Goal: Information Seeking & Learning: Learn about a topic

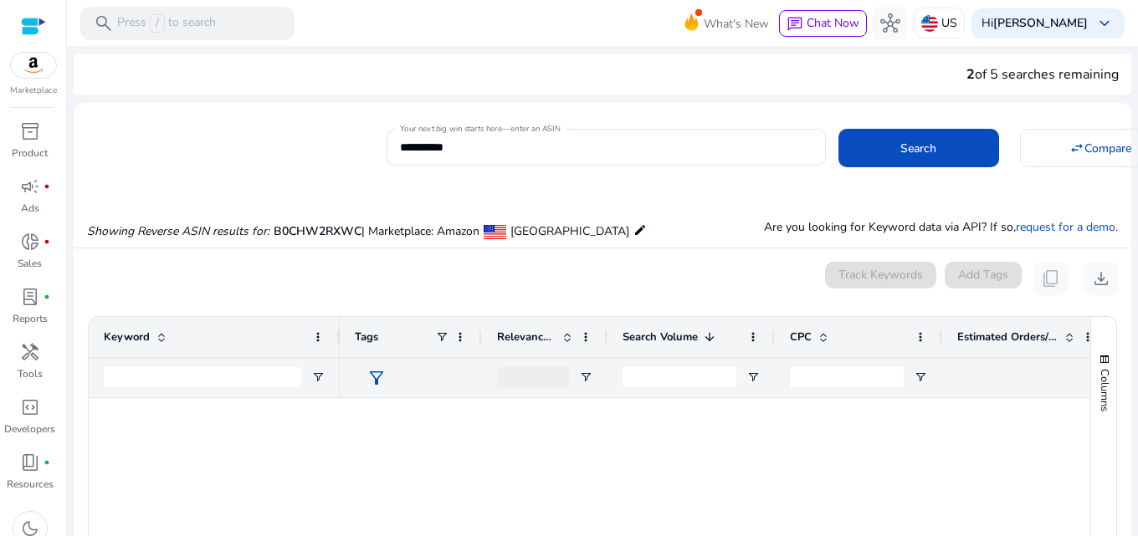
scroll to position [1088, 0]
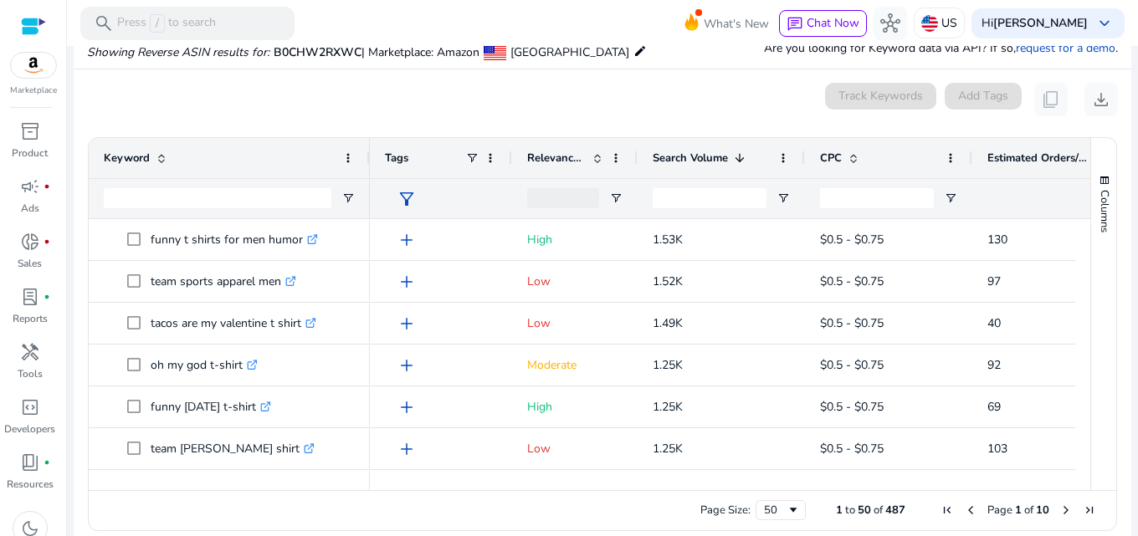
drag, startPoint x: 338, startPoint y: 156, endPoint x: 368, endPoint y: 154, distance: 30.2
click at [368, 154] on div at bounding box center [369, 158] width 7 height 40
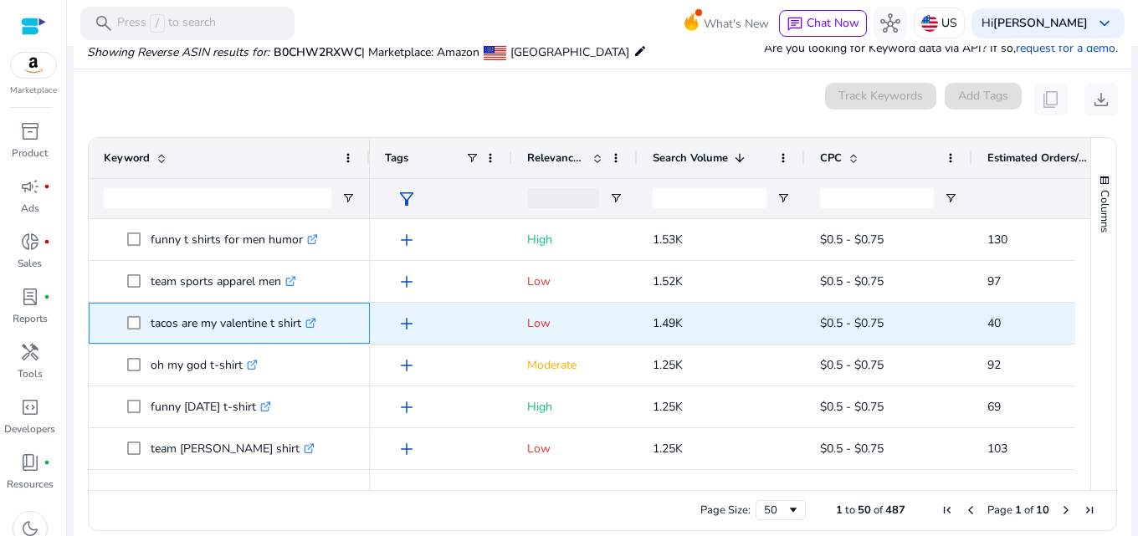
drag, startPoint x: 301, startPoint y: 324, endPoint x: 150, endPoint y: 316, distance: 151.7
click at [150, 316] on span "tacos are my valentine t shirt .st0{fill:#2c8af8}" at bounding box center [241, 323] width 228 height 34
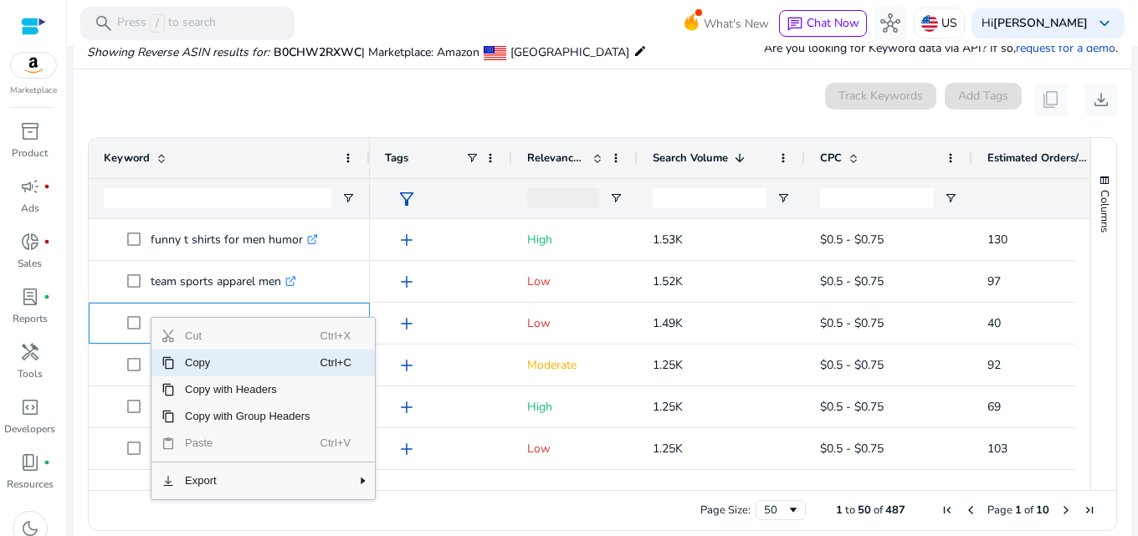
click at [216, 361] on span "Copy" at bounding box center [248, 363] width 146 height 27
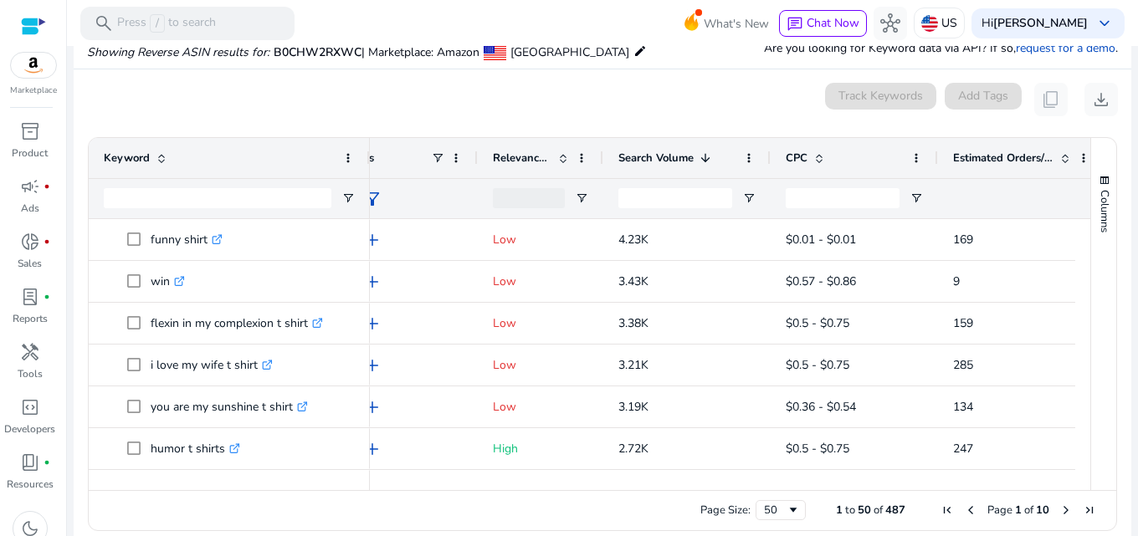
scroll to position [0, 0]
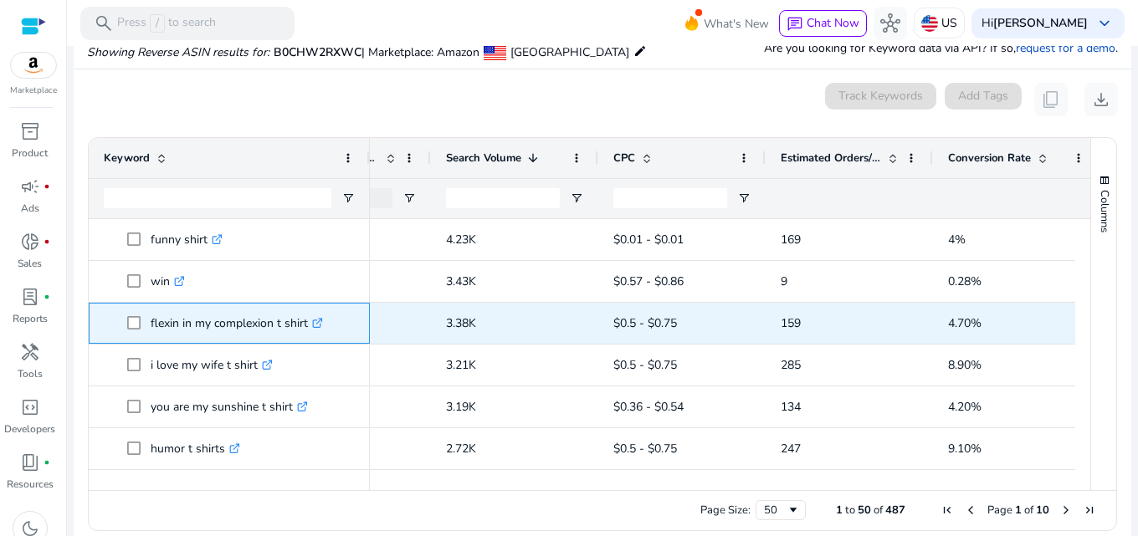
drag, startPoint x: 150, startPoint y: 322, endPoint x: 308, endPoint y: 324, distance: 158.2
click at [308, 324] on span "flexin in my complexion t shirt .st0{fill:#2c8af8}" at bounding box center [241, 323] width 228 height 34
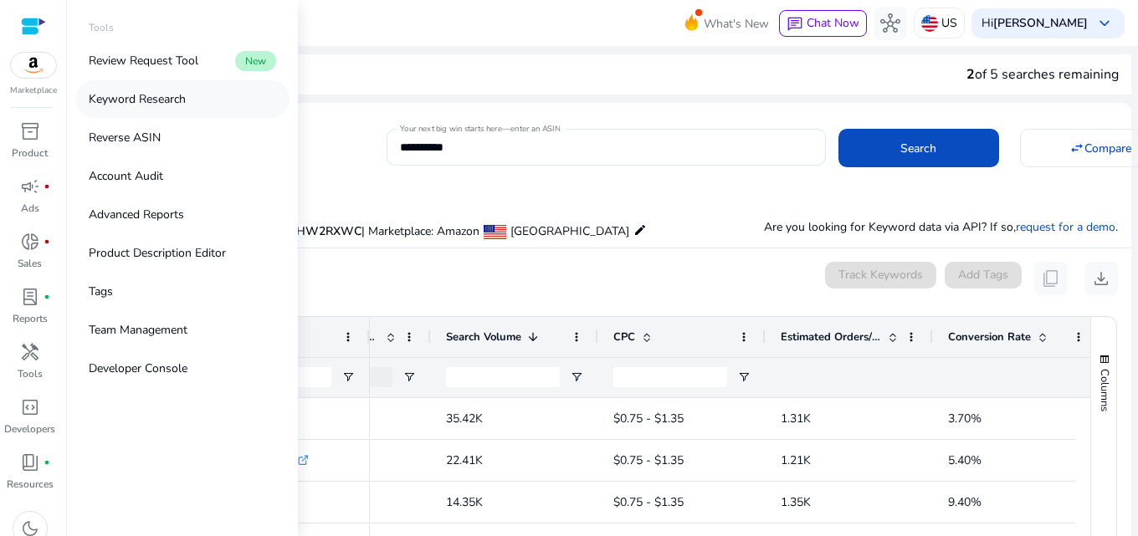
click at [181, 101] on p "Keyword Research" at bounding box center [137, 99] width 97 height 18
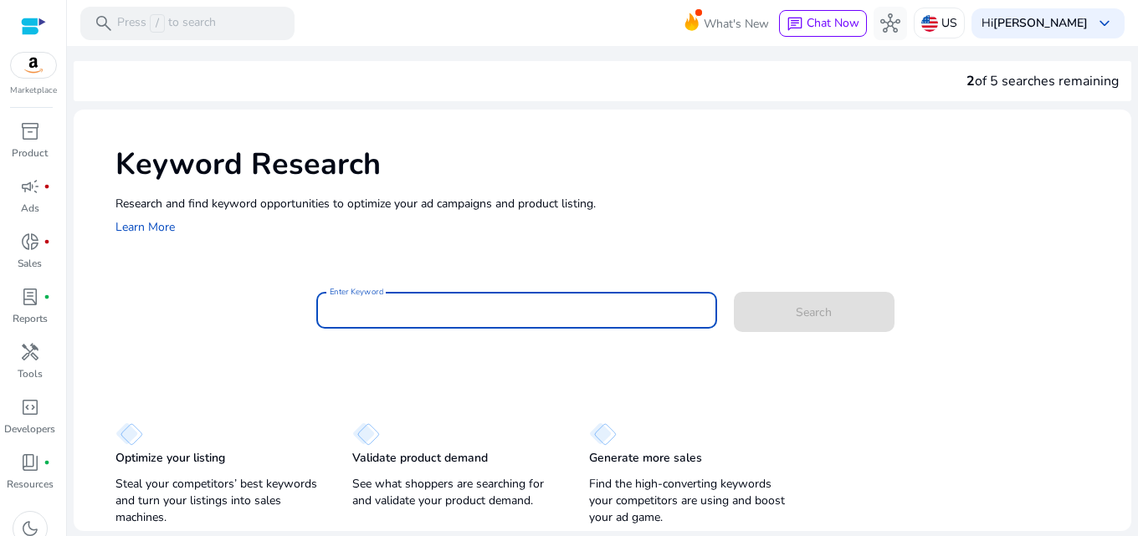
paste input "**********"
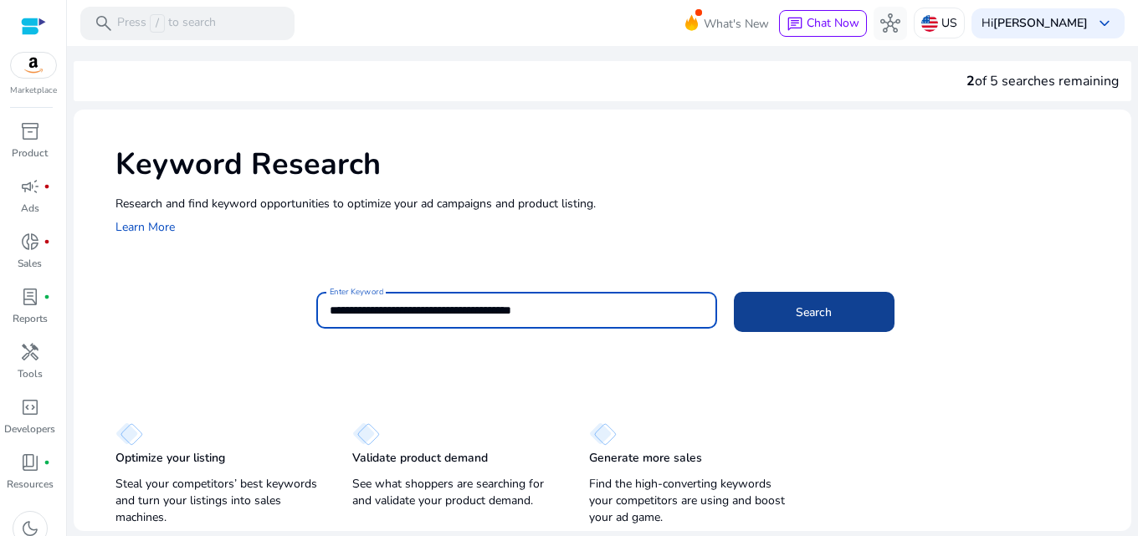
click at [784, 311] on span at bounding box center [814, 312] width 161 height 40
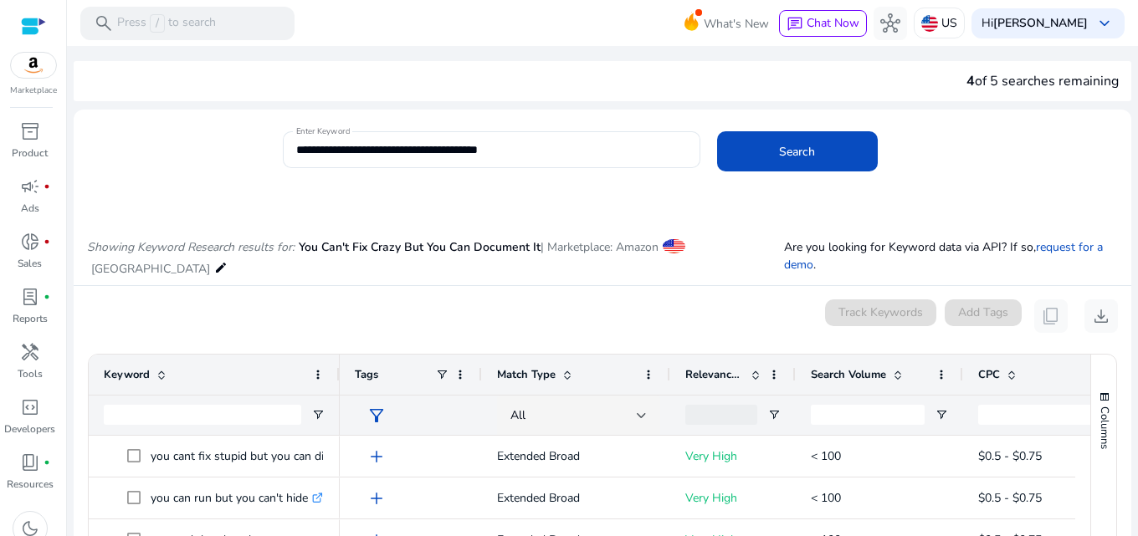
scroll to position [84, 0]
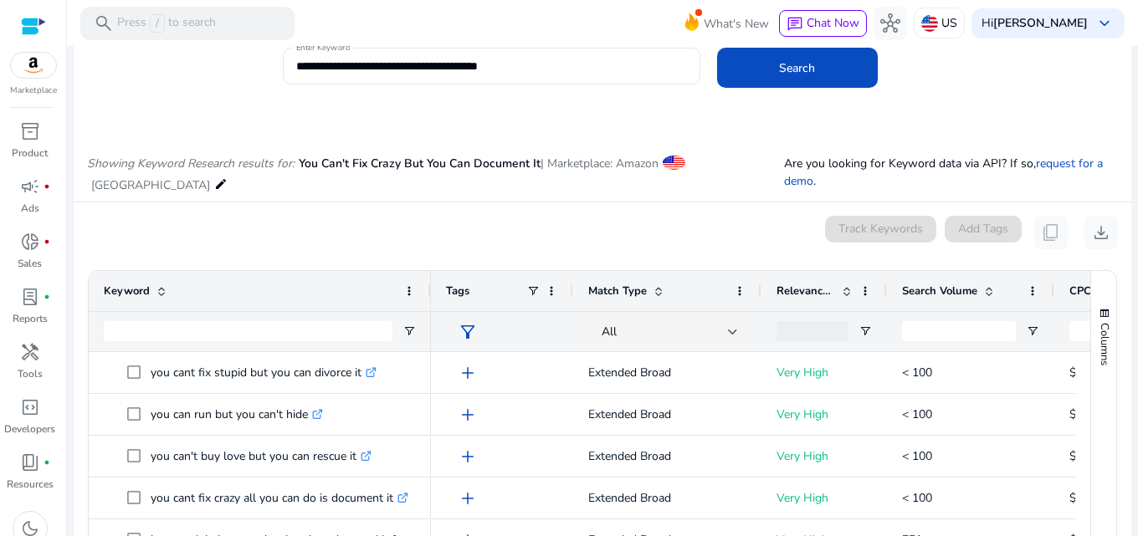
drag, startPoint x: 338, startPoint y: 288, endPoint x: 429, endPoint y: 290, distance: 91.2
click at [429, 290] on div at bounding box center [430, 291] width 7 height 40
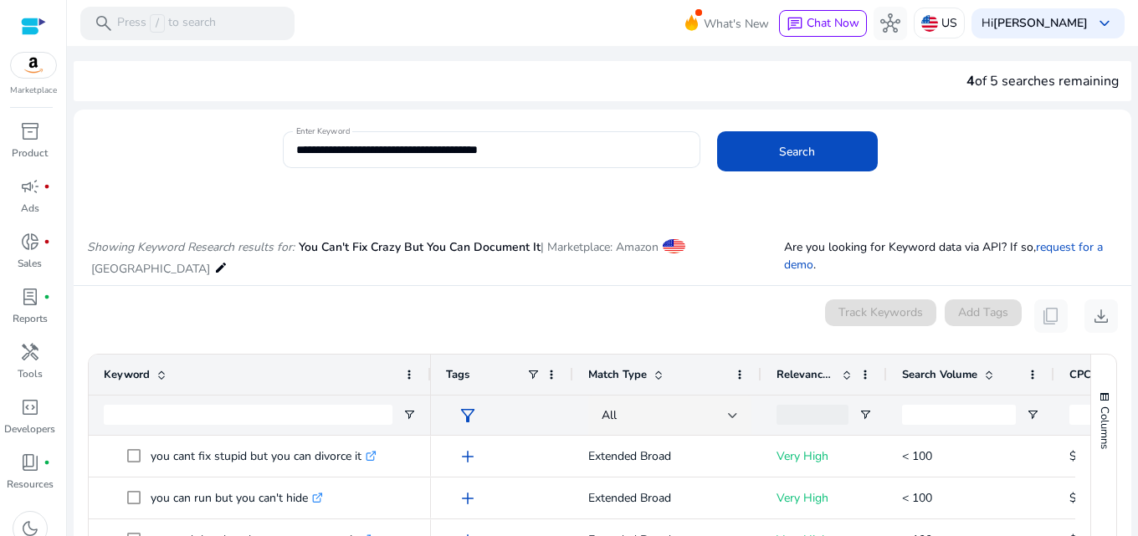
scroll to position [167, 0]
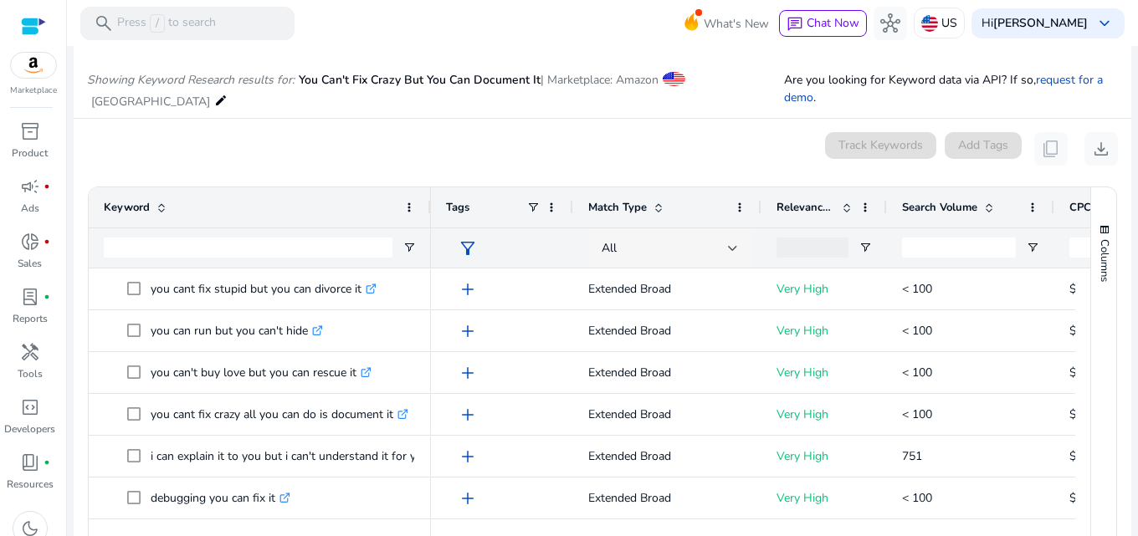
click at [648, 260] on div "All" at bounding box center [670, 248] width 136 height 40
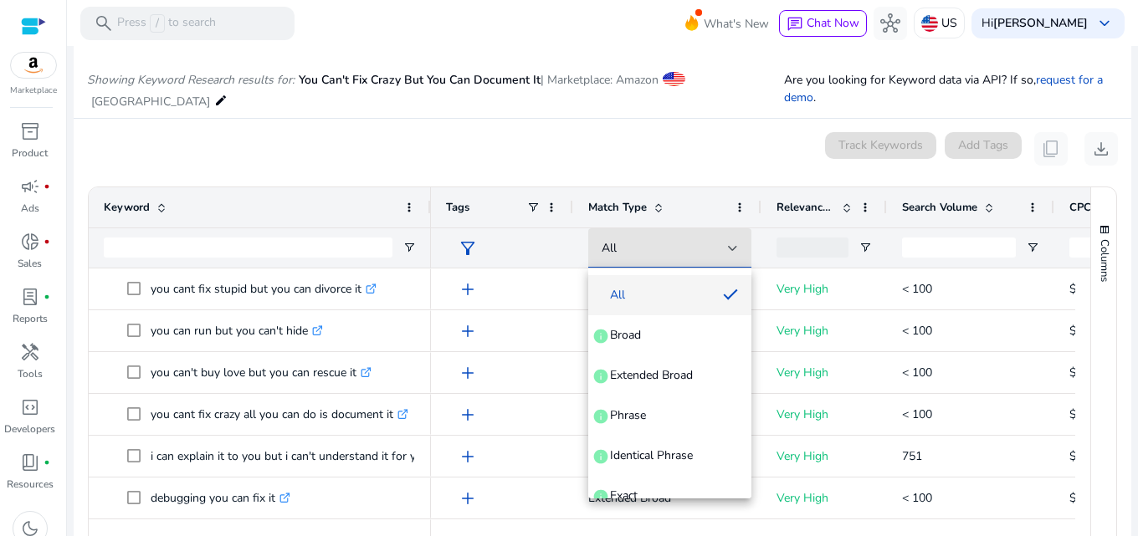
click at [649, 291] on span "All" at bounding box center [656, 295] width 108 height 17
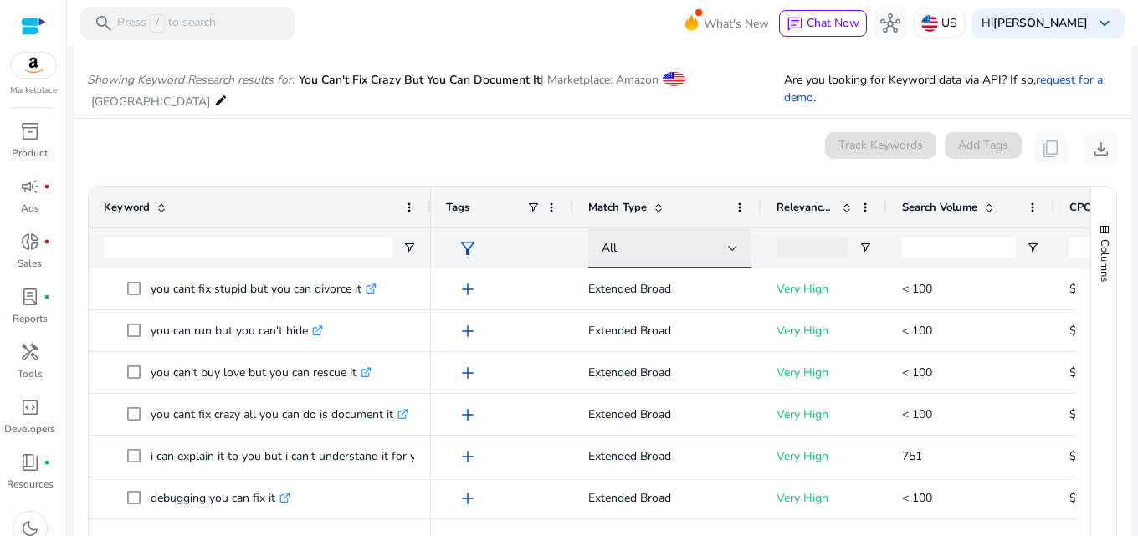
click at [652, 254] on div "All" at bounding box center [665, 248] width 126 height 18
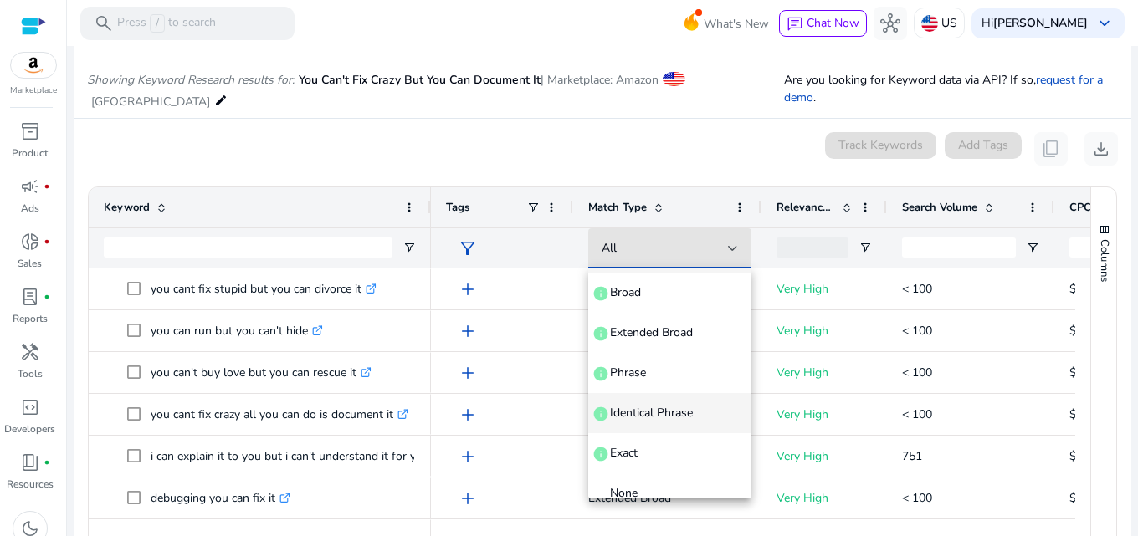
scroll to position [64, 0]
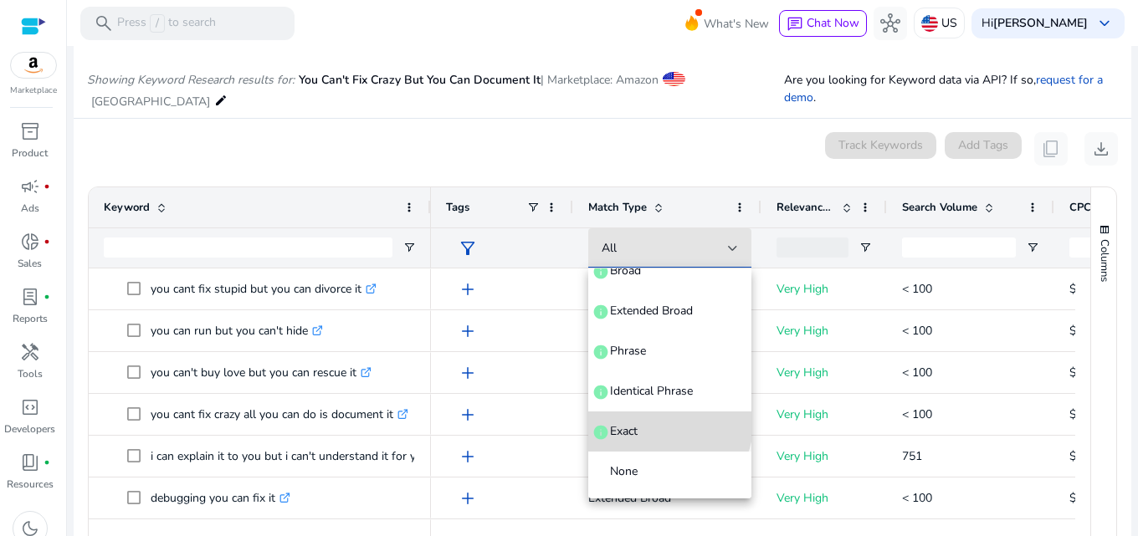
click at [669, 425] on span "Exact info" at bounding box center [670, 431] width 136 height 17
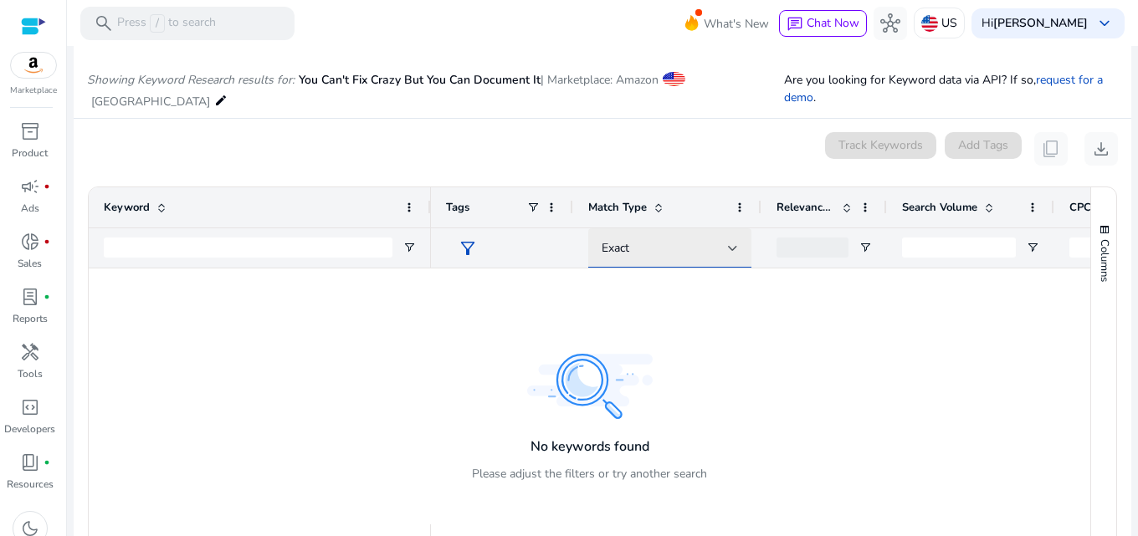
click at [613, 248] on span "Exact" at bounding box center [616, 248] width 28 height 16
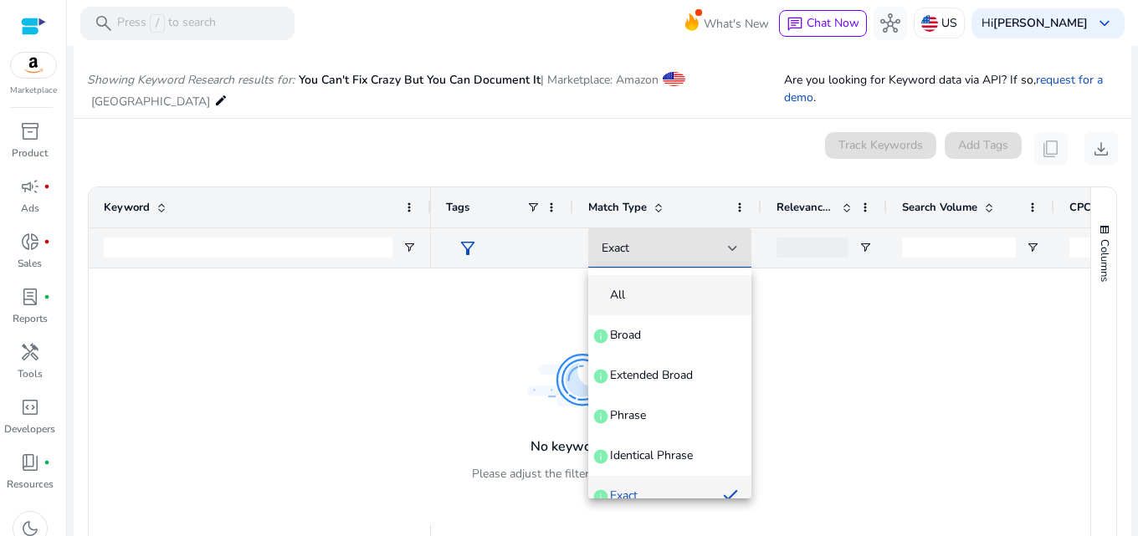
scroll to position [18, 0]
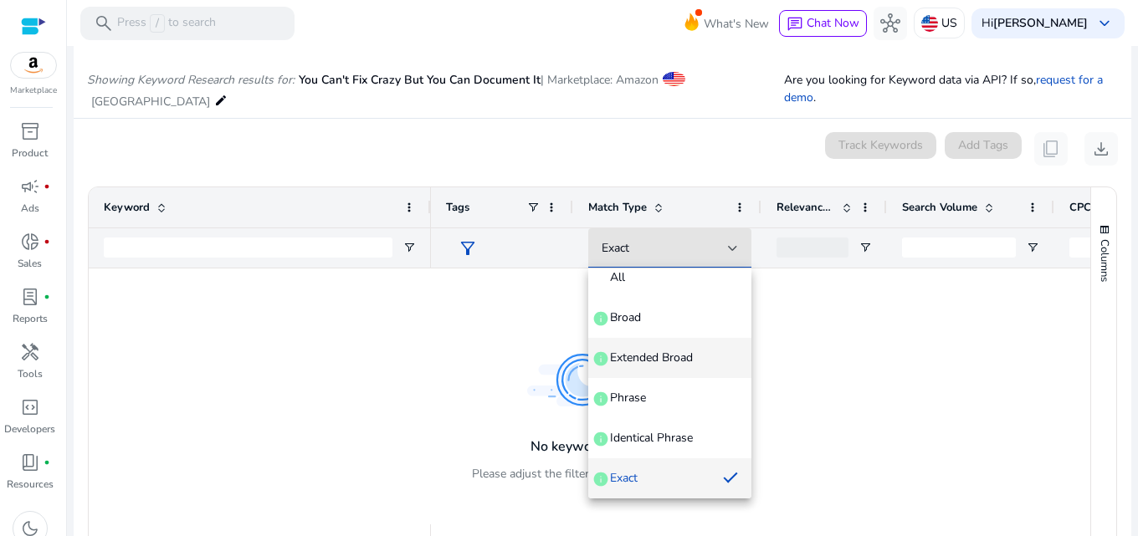
click at [649, 342] on mat-option "Extended Broad info" at bounding box center [669, 358] width 163 height 40
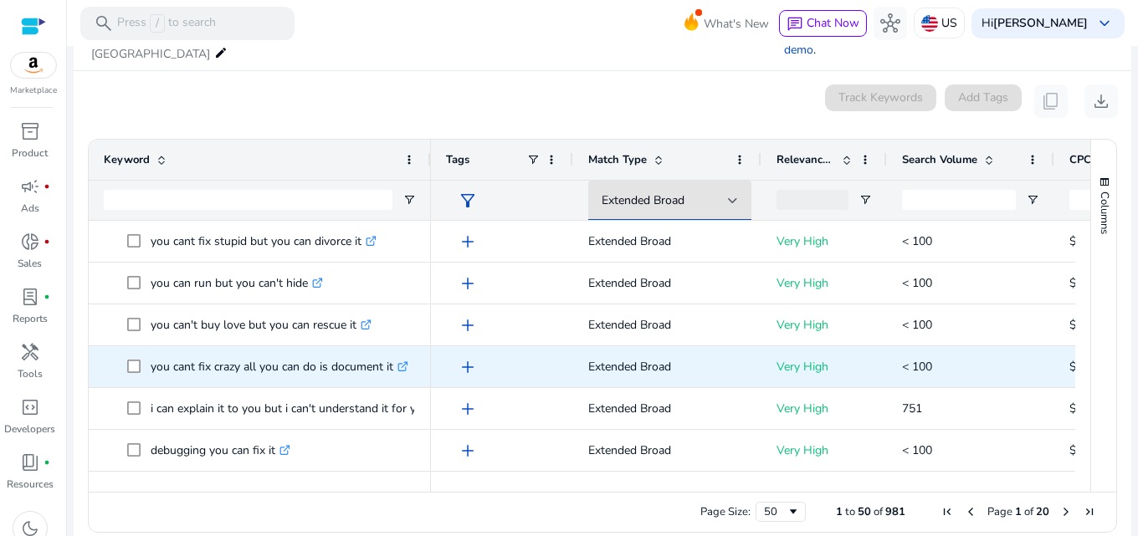
scroll to position [234, 0]
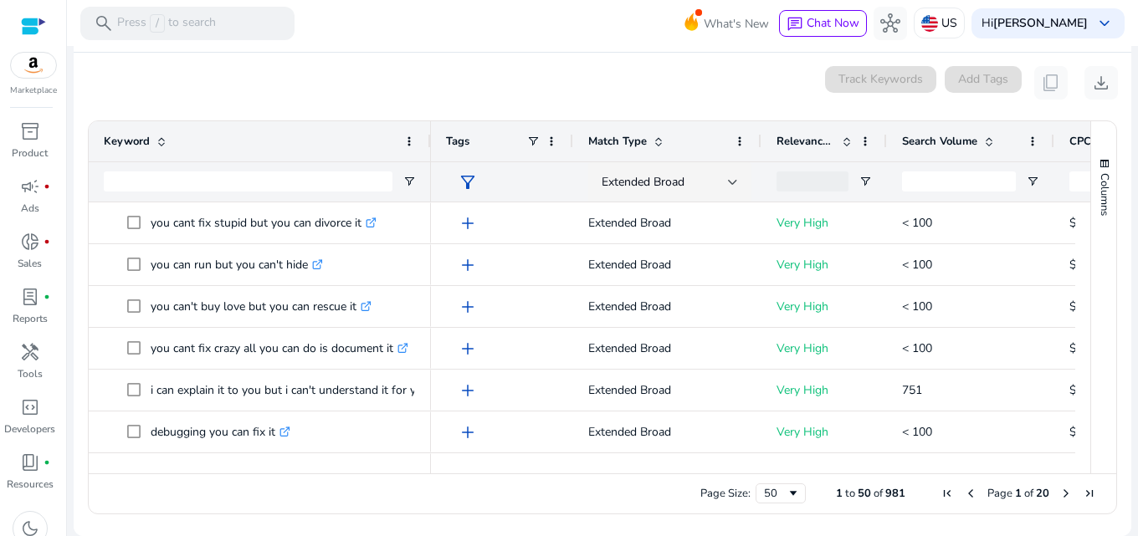
click at [430, 135] on div "Keyword" at bounding box center [260, 161] width 342 height 80
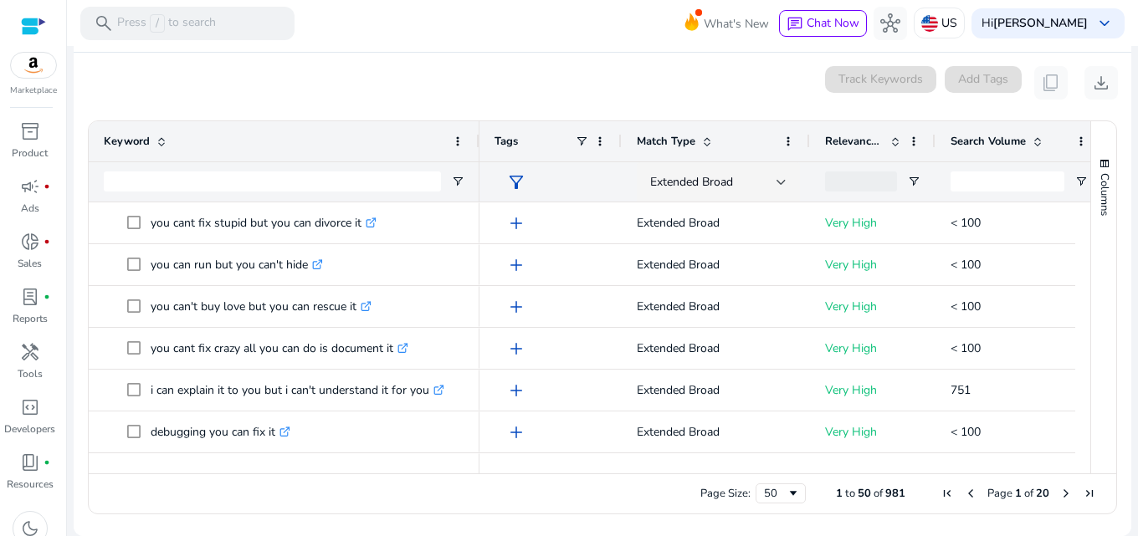
drag, startPoint x: 428, startPoint y: 141, endPoint x: 476, endPoint y: 147, distance: 48.9
click at [476, 147] on div at bounding box center [478, 141] width 7 height 40
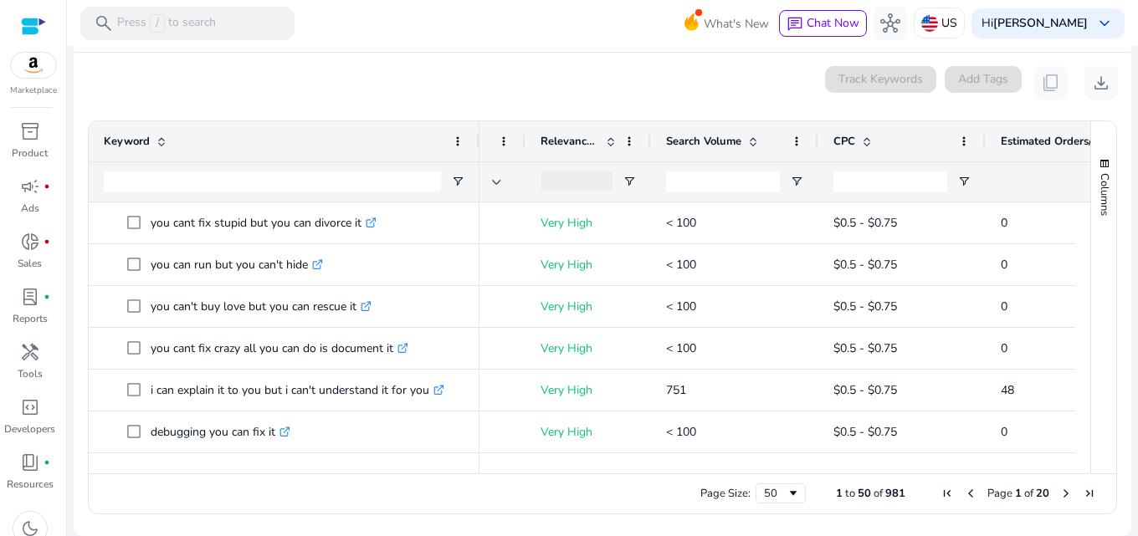
scroll to position [0, 0]
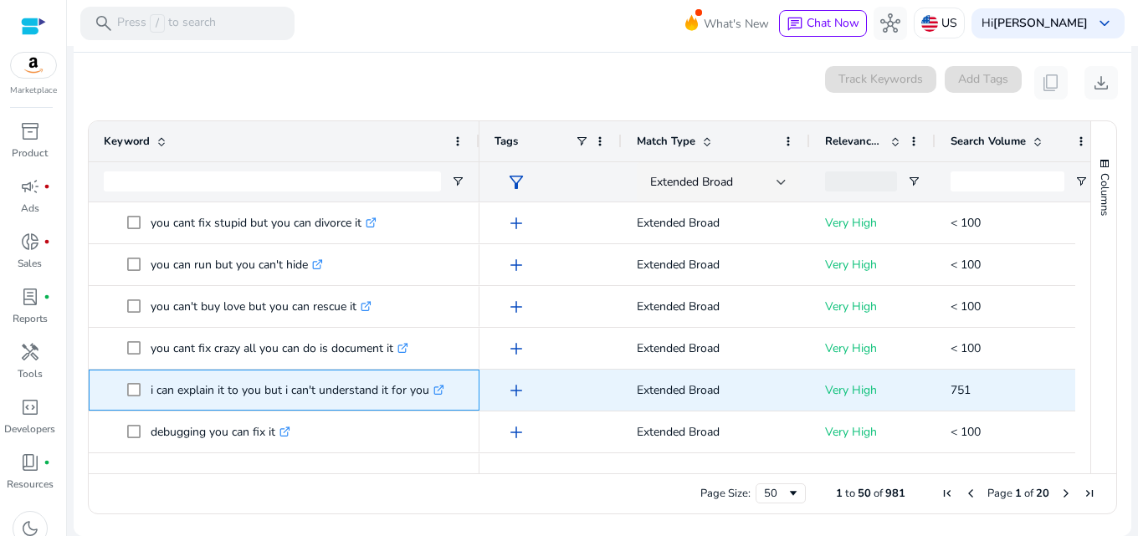
click at [281, 390] on p "i can explain it to you but i can't understand it for you .st0{fill:#2c8af8}" at bounding box center [298, 390] width 294 height 34
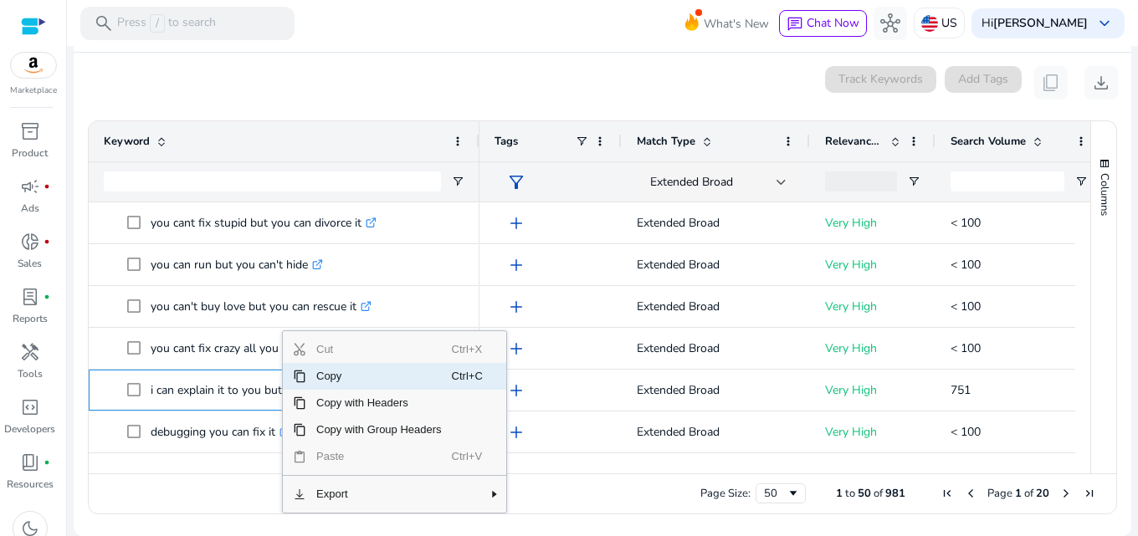
click at [328, 368] on span "Copy" at bounding box center [379, 376] width 146 height 27
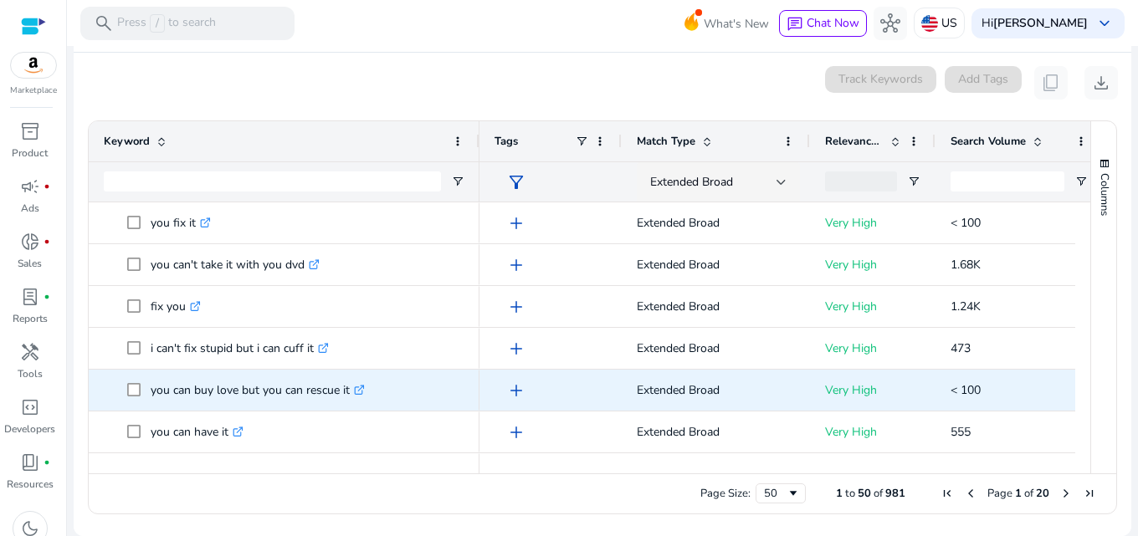
click at [303, 387] on p "you can buy love but you can rescue it .st0{fill:#2c8af8}" at bounding box center [258, 390] width 214 height 34
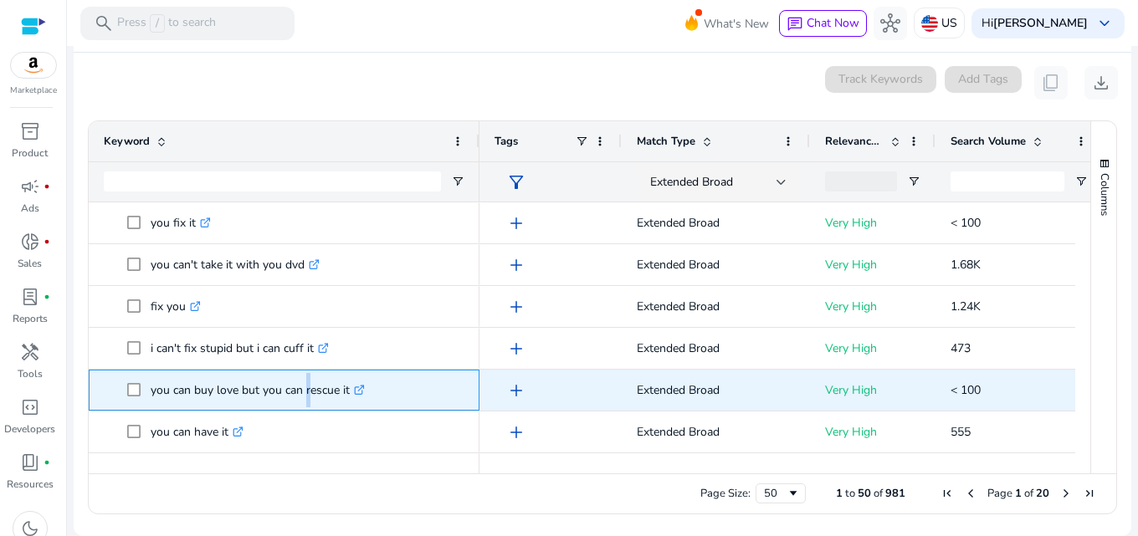
click at [303, 387] on p "you can buy love but you can rescue it .st0{fill:#2c8af8}" at bounding box center [258, 390] width 214 height 34
click at [248, 387] on p "you can buy love but you can rescue it .st0{fill:#2c8af8}" at bounding box center [258, 390] width 214 height 34
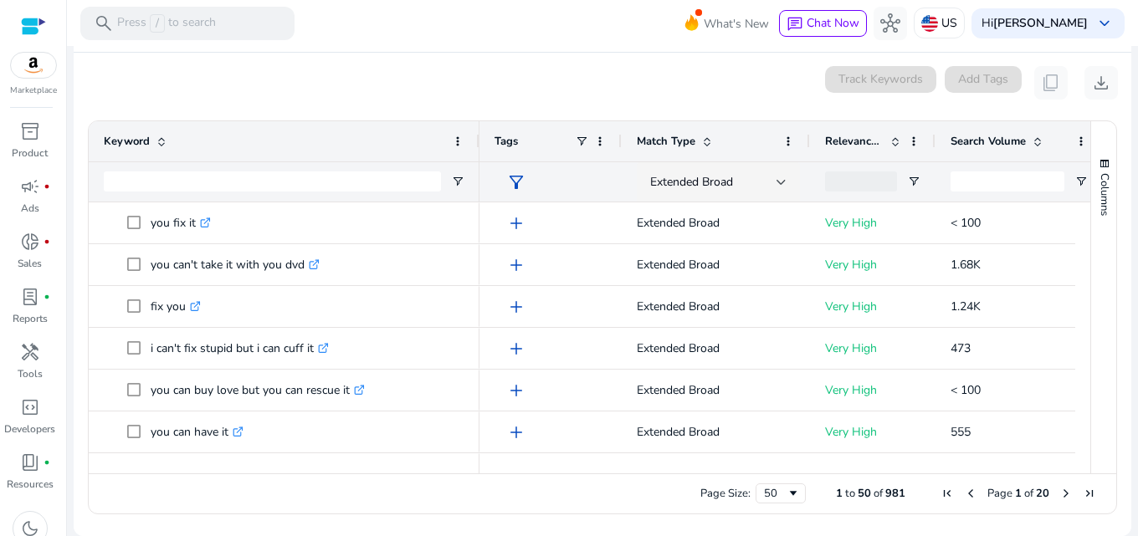
click at [841, 141] on span "Relevance Score" at bounding box center [854, 141] width 59 height 15
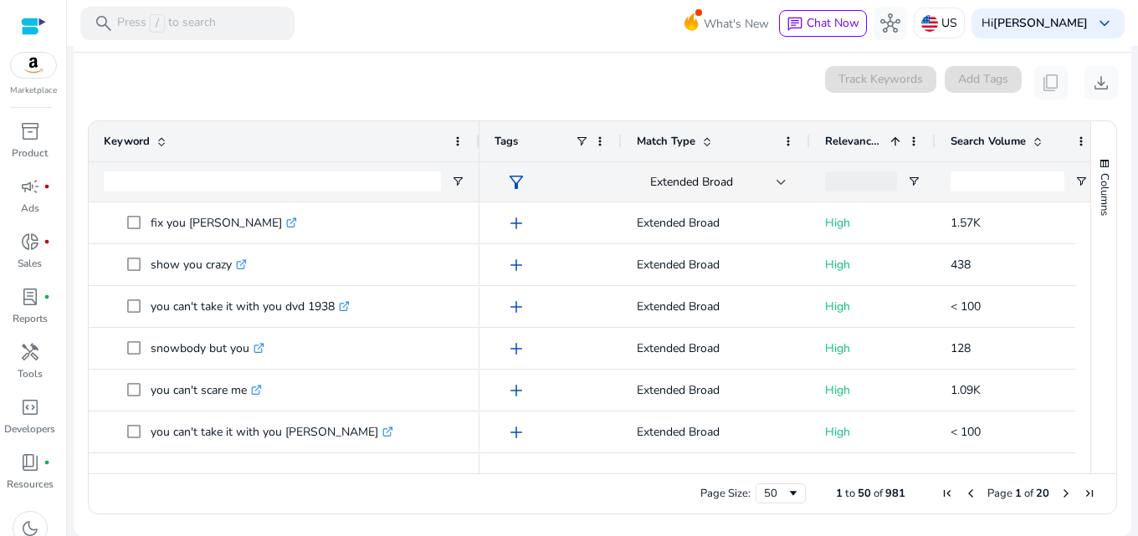
click at [841, 141] on span "Relevance Score" at bounding box center [854, 141] width 59 height 15
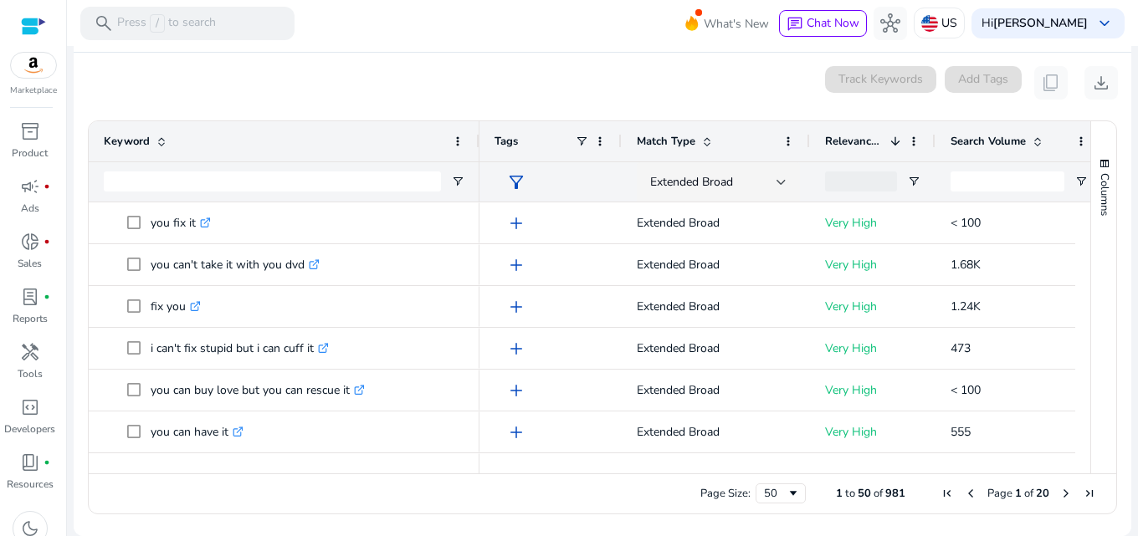
click at [841, 141] on span "Relevance Score" at bounding box center [854, 141] width 59 height 15
click at [988, 139] on span "Search Volume" at bounding box center [988, 141] width 75 height 15
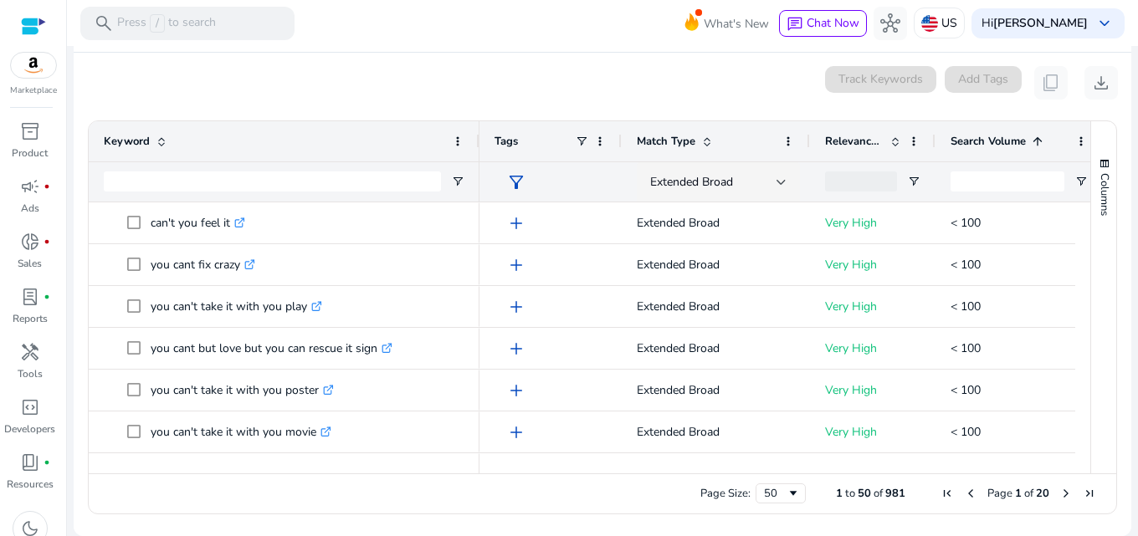
click at [988, 139] on span "Search Volume" at bounding box center [988, 141] width 75 height 15
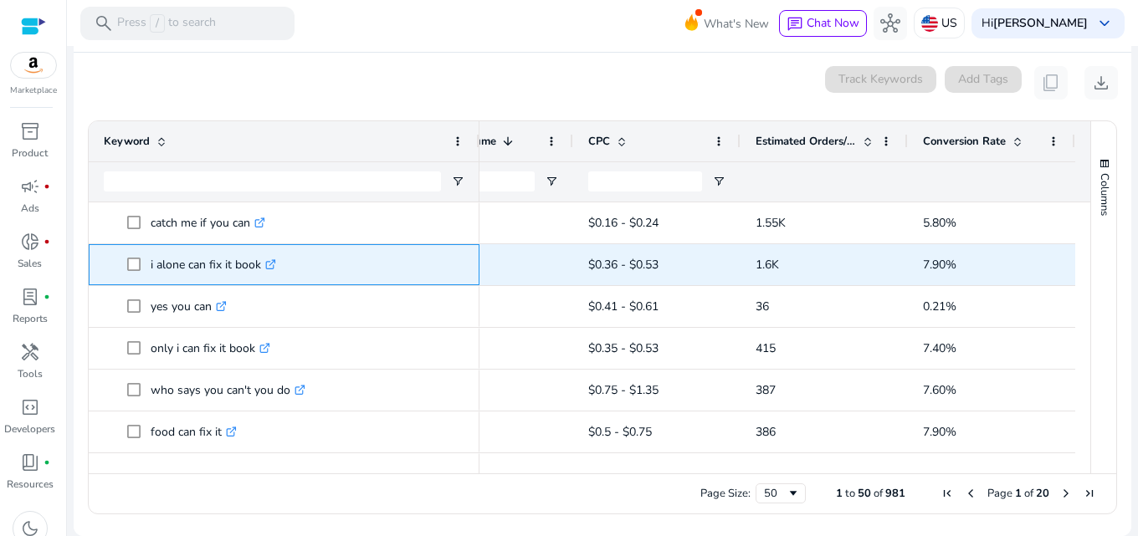
click at [239, 268] on p "i alone can fix it book .st0{fill:#2c8af8}" at bounding box center [214, 265] width 126 height 34
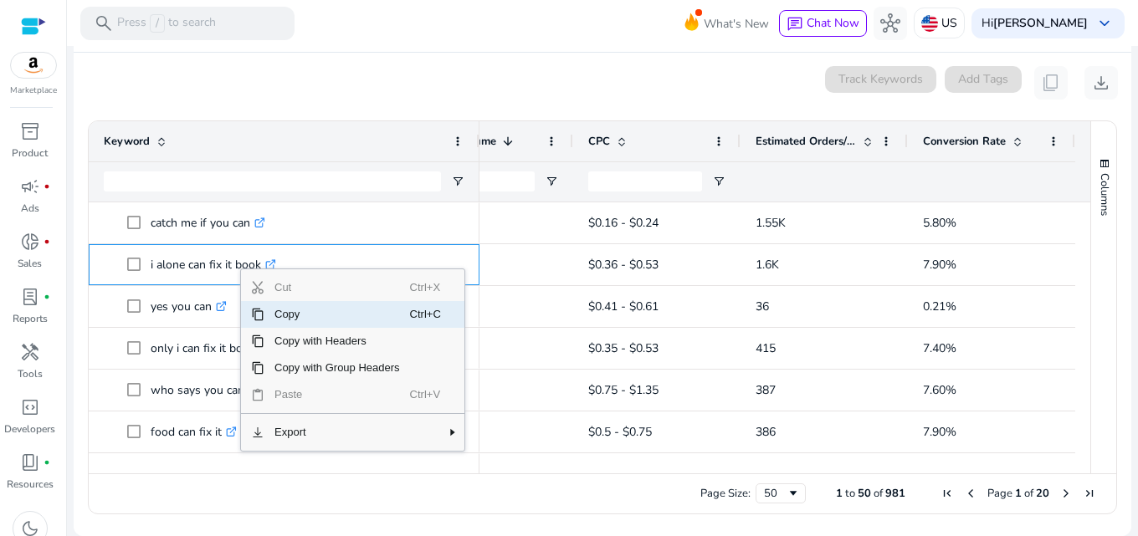
click at [316, 309] on span "Copy" at bounding box center [337, 314] width 146 height 27
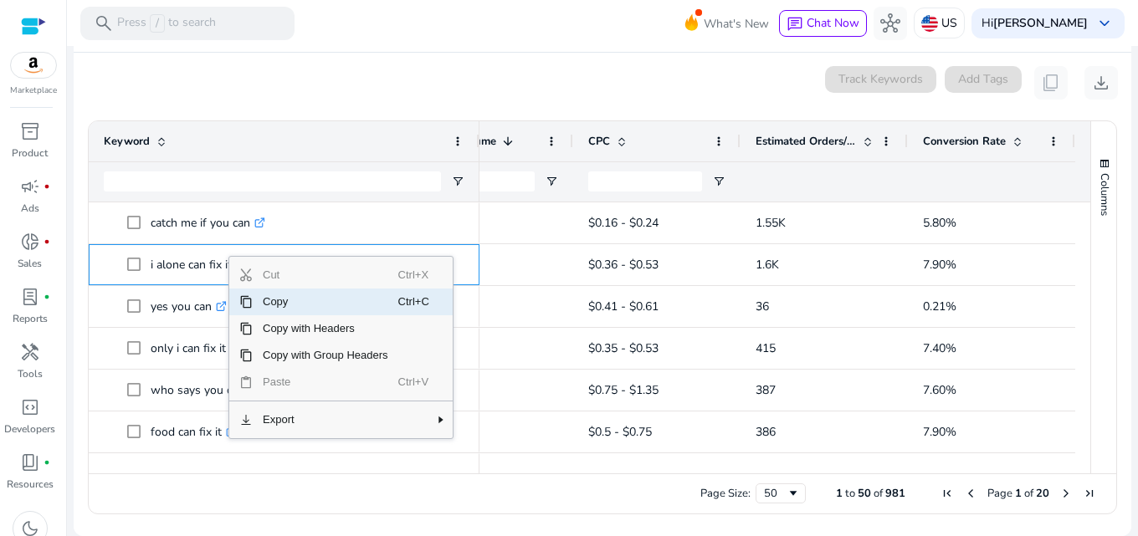
click at [286, 297] on span "Copy" at bounding box center [326, 302] width 146 height 27
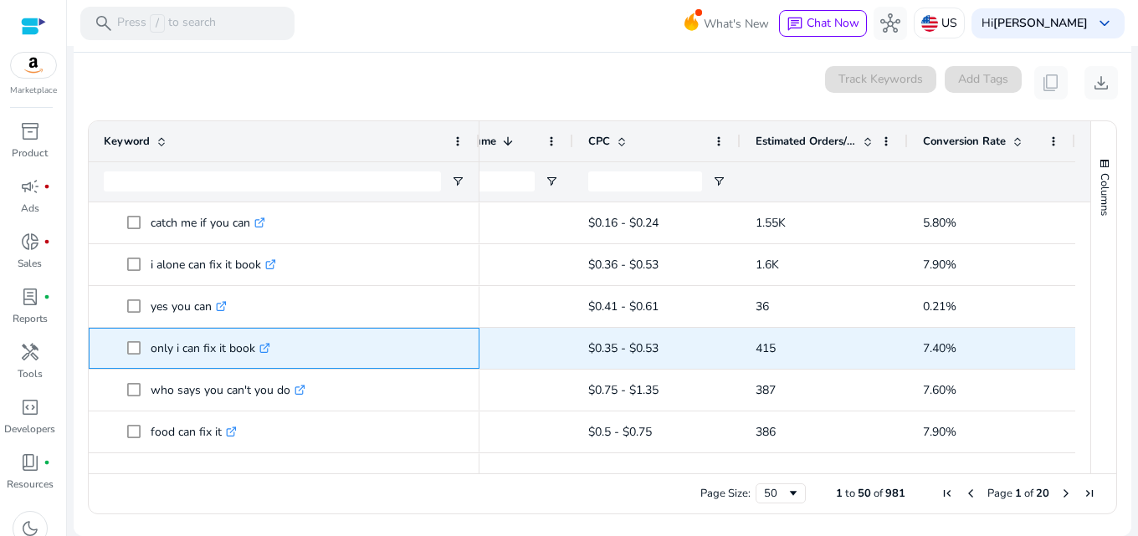
click at [218, 352] on p "only i can fix it book .st0{fill:#2c8af8}" at bounding box center [211, 348] width 120 height 34
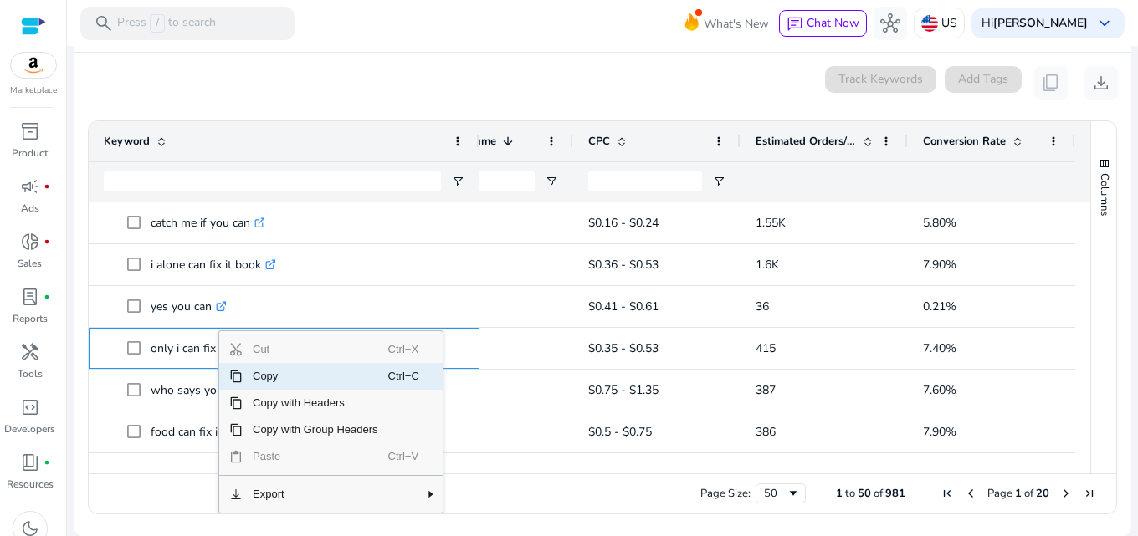
click at [286, 371] on span "Copy" at bounding box center [316, 376] width 146 height 27
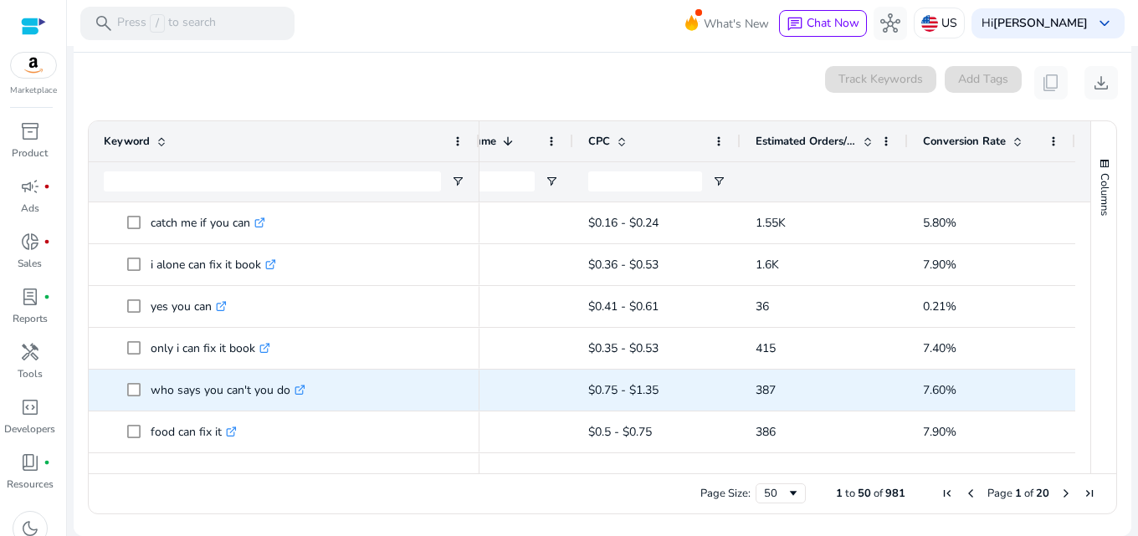
click at [241, 393] on p "who says you can't you do .st0{fill:#2c8af8}" at bounding box center [228, 390] width 155 height 34
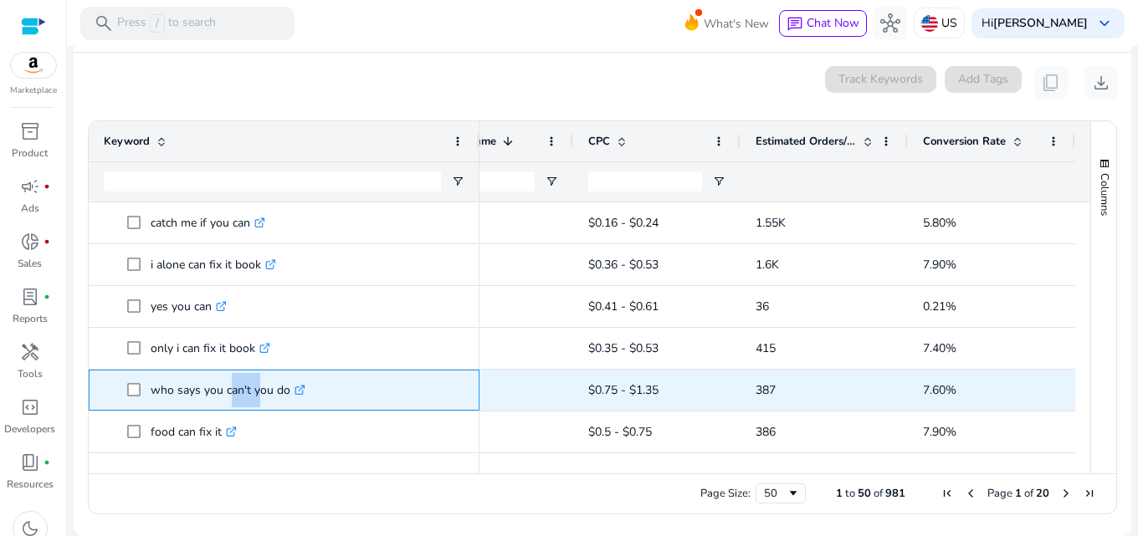
click at [241, 393] on p "who says you can't you do .st0{fill:#2c8af8}" at bounding box center [228, 390] width 155 height 34
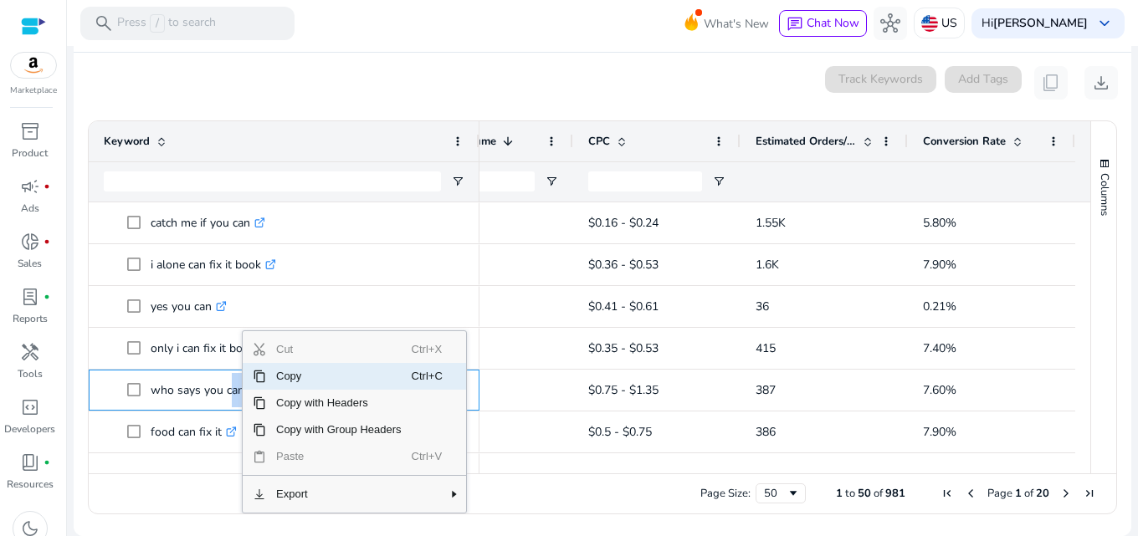
click at [298, 380] on span "Copy" at bounding box center [339, 376] width 146 height 27
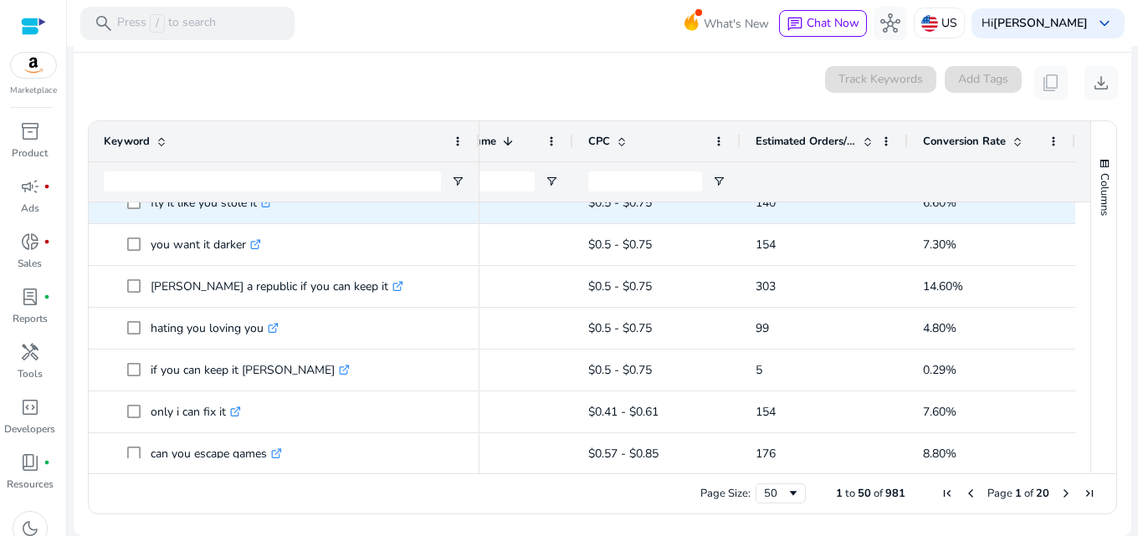
scroll to position [1088, 0]
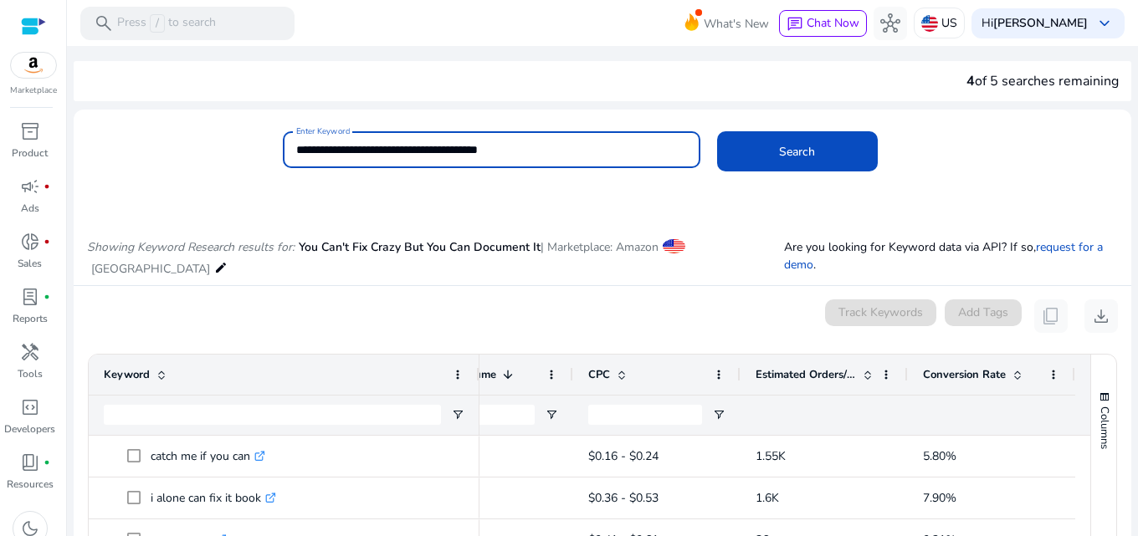
click at [527, 153] on input "**********" at bounding box center [491, 150] width 391 height 18
type input "*"
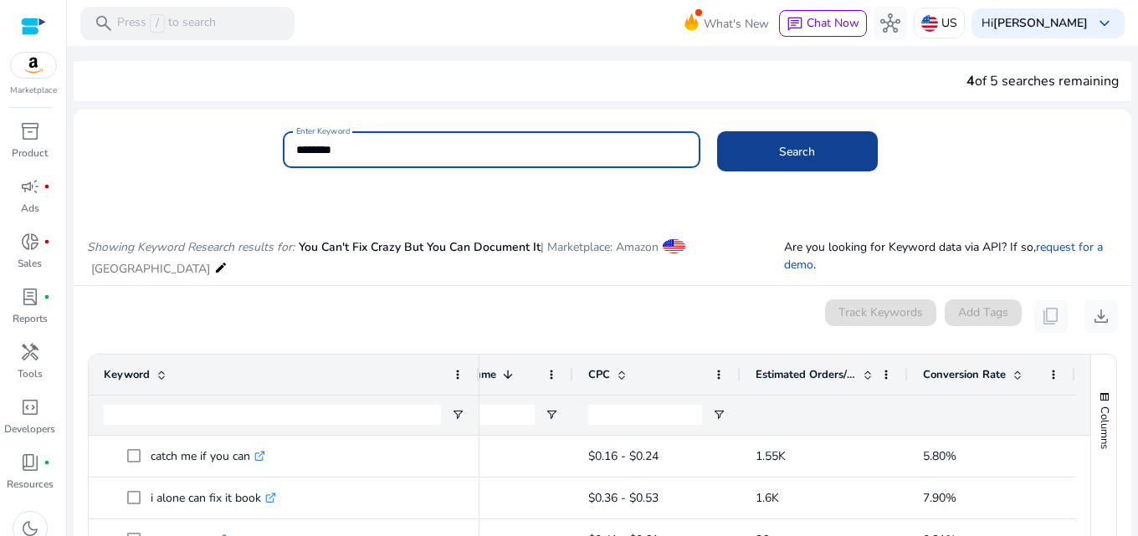
click at [783, 159] on span "Search" at bounding box center [797, 152] width 36 height 18
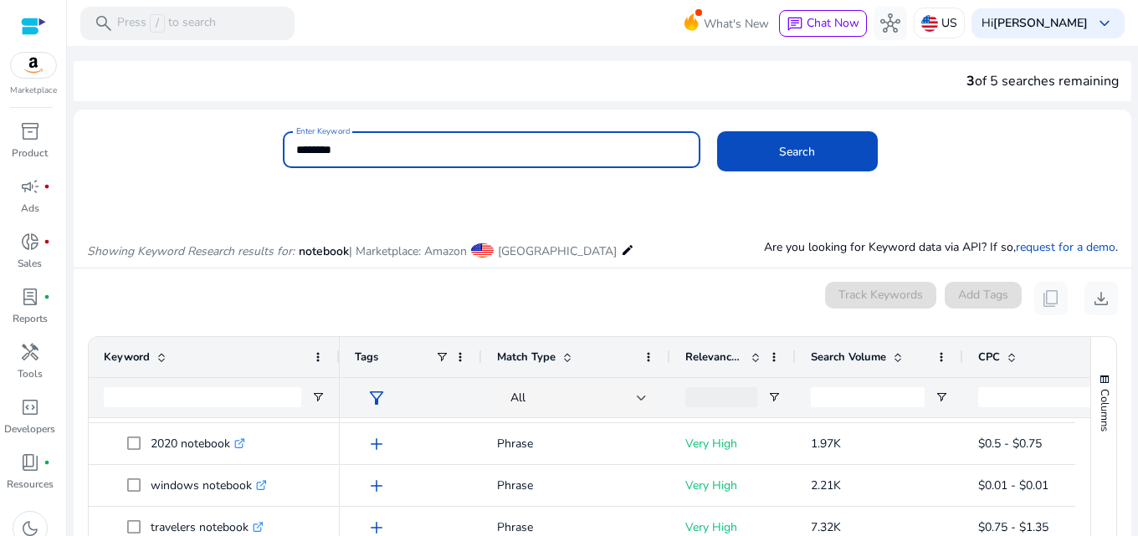
click at [297, 150] on input "********" at bounding box center [491, 150] width 391 height 18
type input "**********"
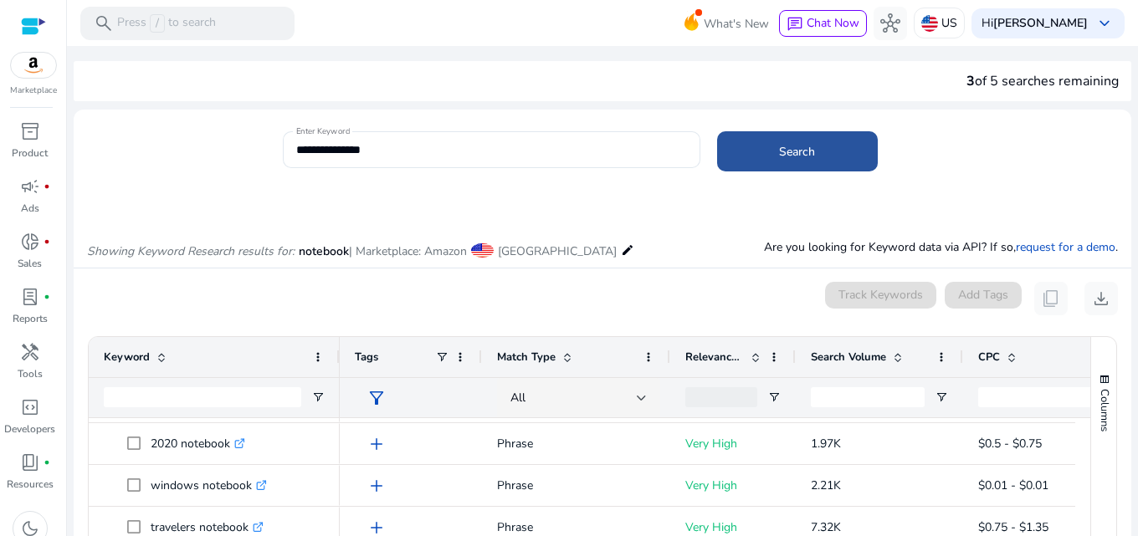
click at [769, 161] on span at bounding box center [797, 151] width 161 height 40
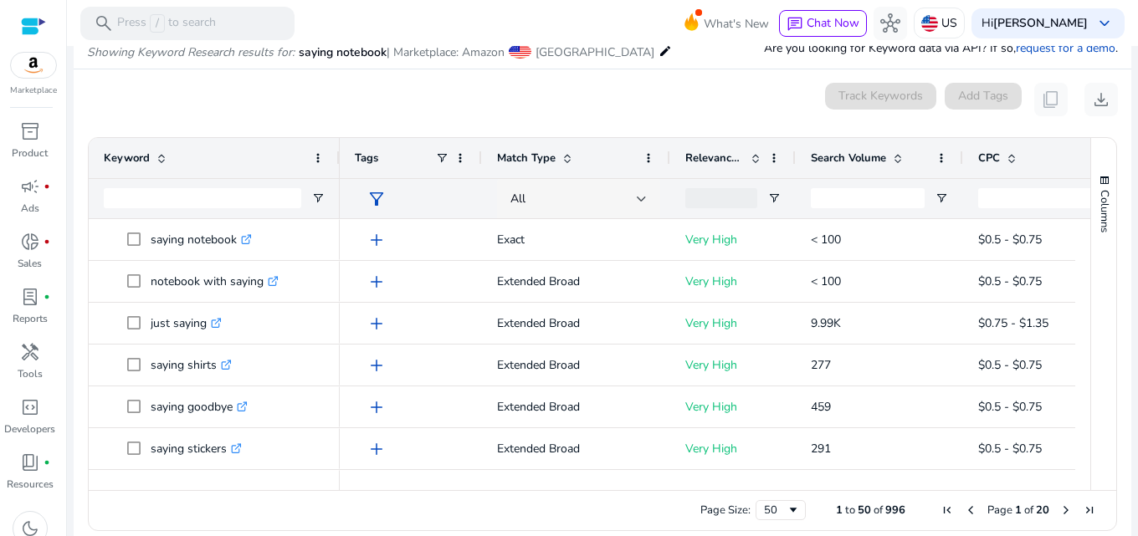
click at [563, 205] on div "All" at bounding box center [574, 199] width 126 height 18
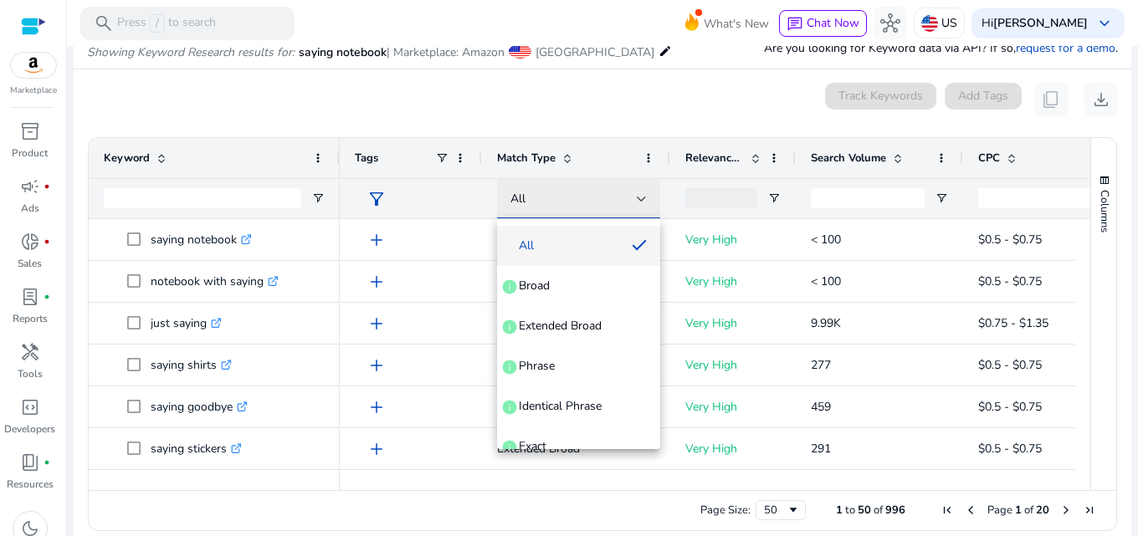
click at [563, 205] on div at bounding box center [569, 268] width 1138 height 536
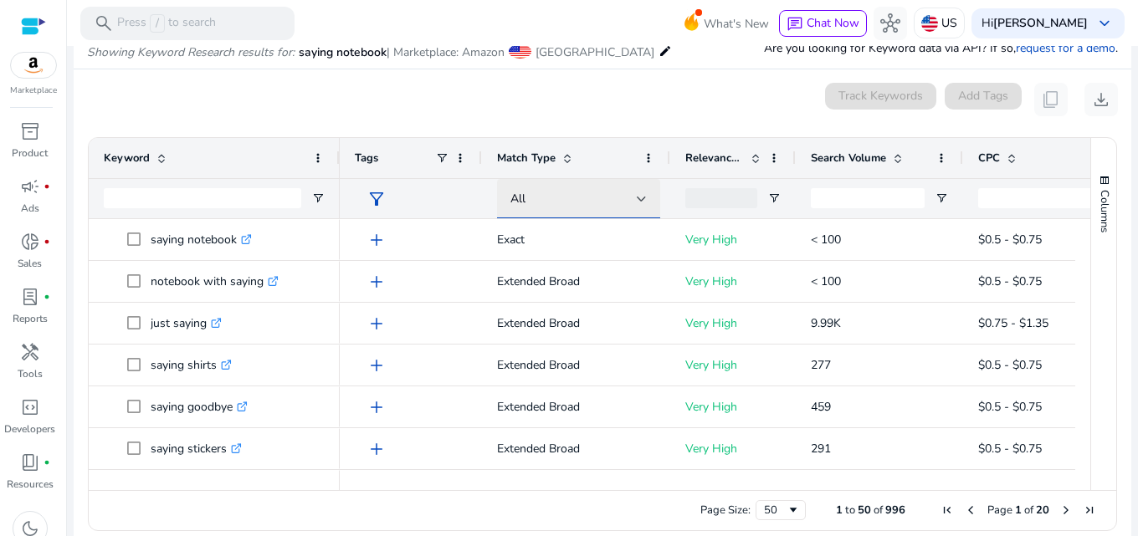
click at [563, 205] on div "All" at bounding box center [574, 199] width 126 height 18
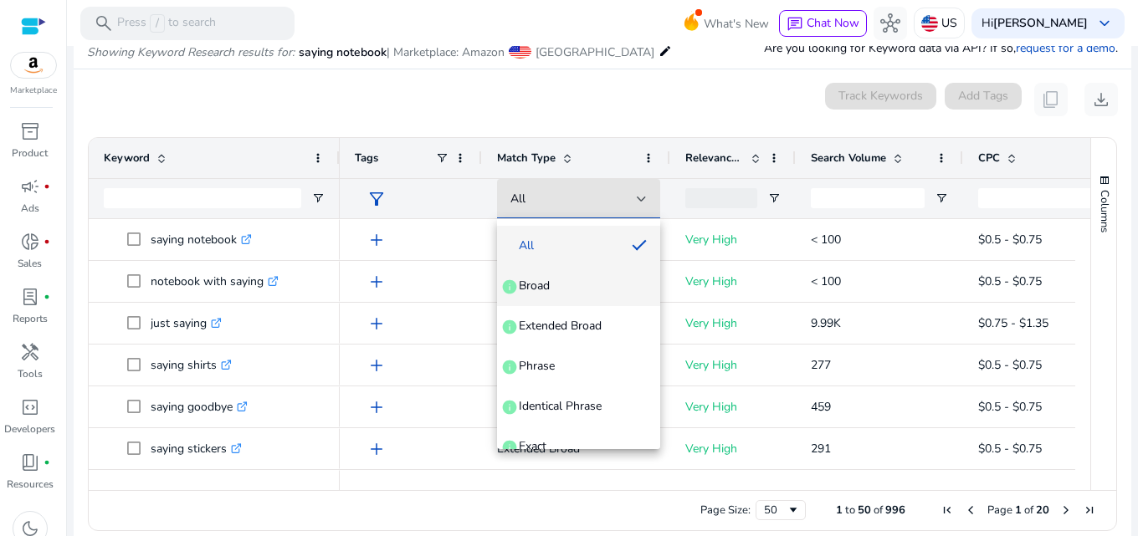
click at [560, 280] on span "Broad info" at bounding box center [579, 286] width 136 height 17
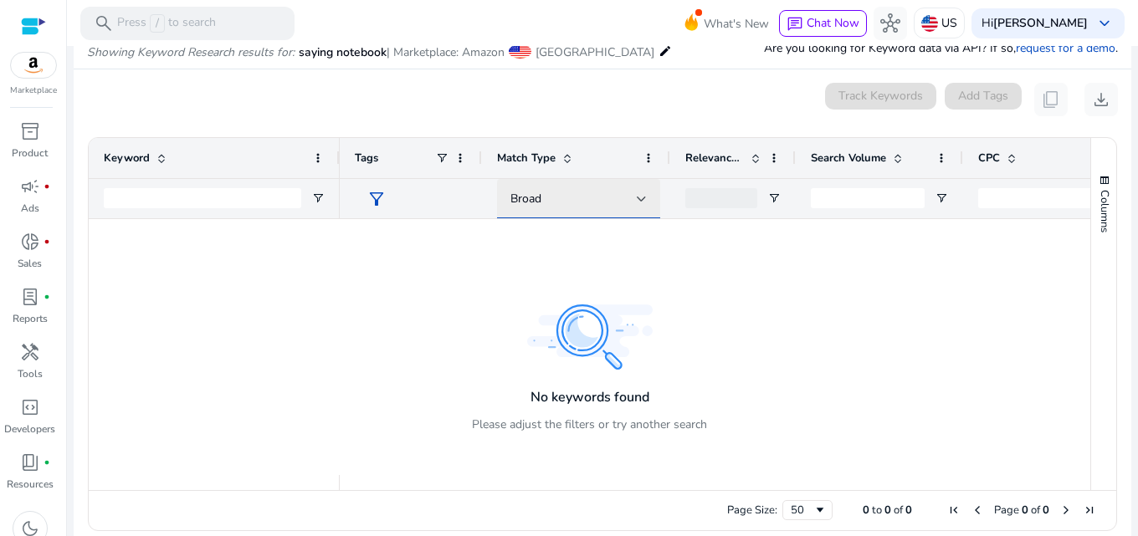
click at [546, 209] on div "Broad" at bounding box center [579, 199] width 136 height 40
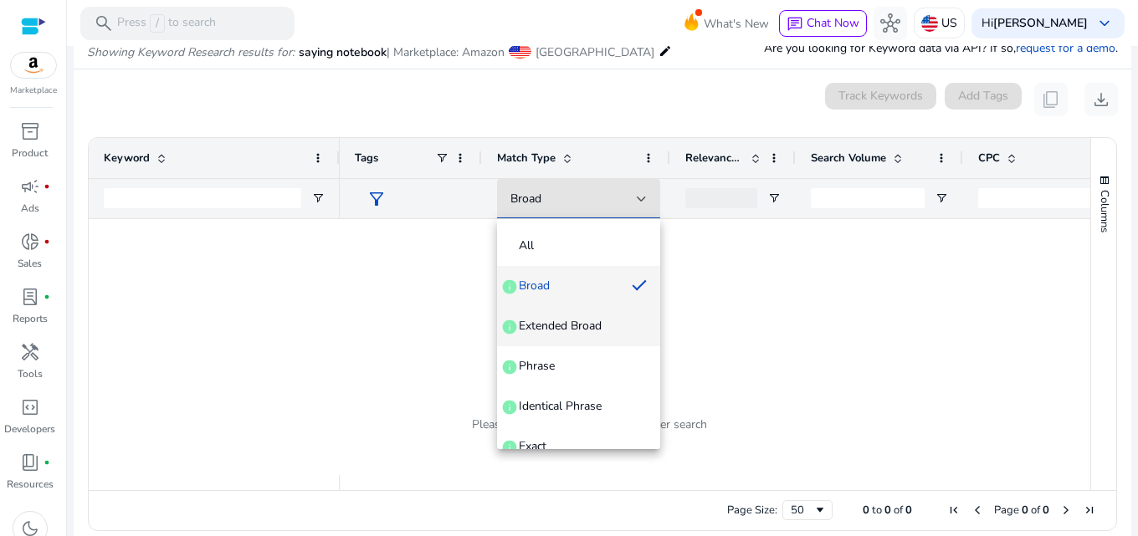
click at [567, 313] on mat-option "Extended Broad info" at bounding box center [578, 326] width 163 height 40
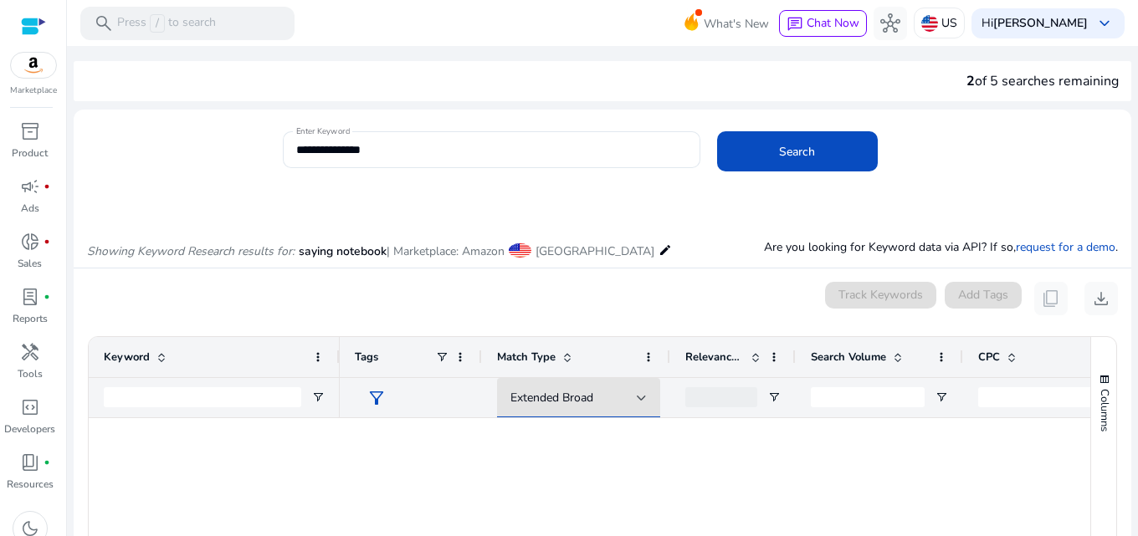
scroll to position [1836, 0]
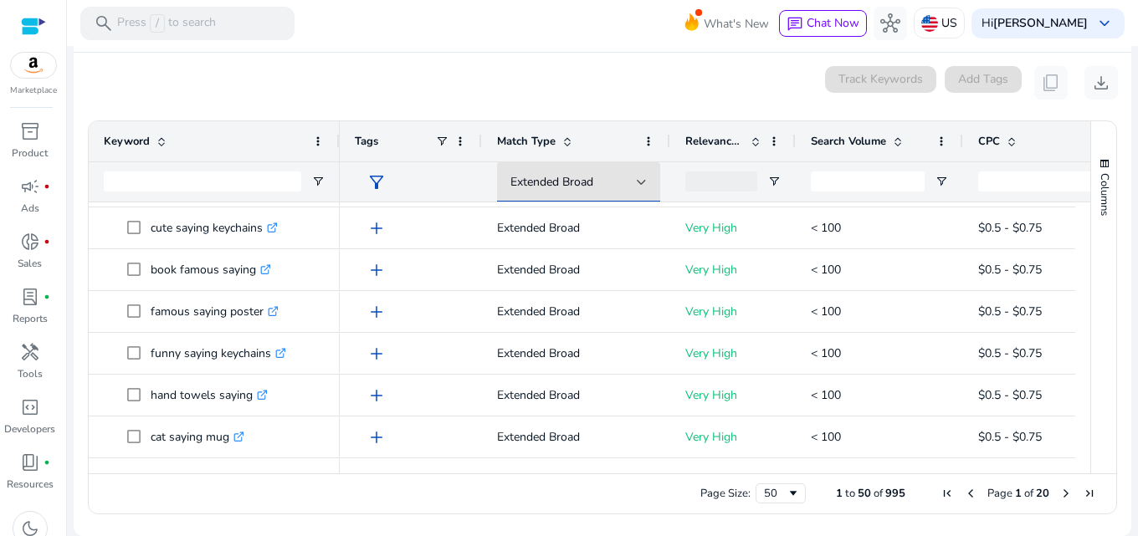
scroll to position [1836, 0]
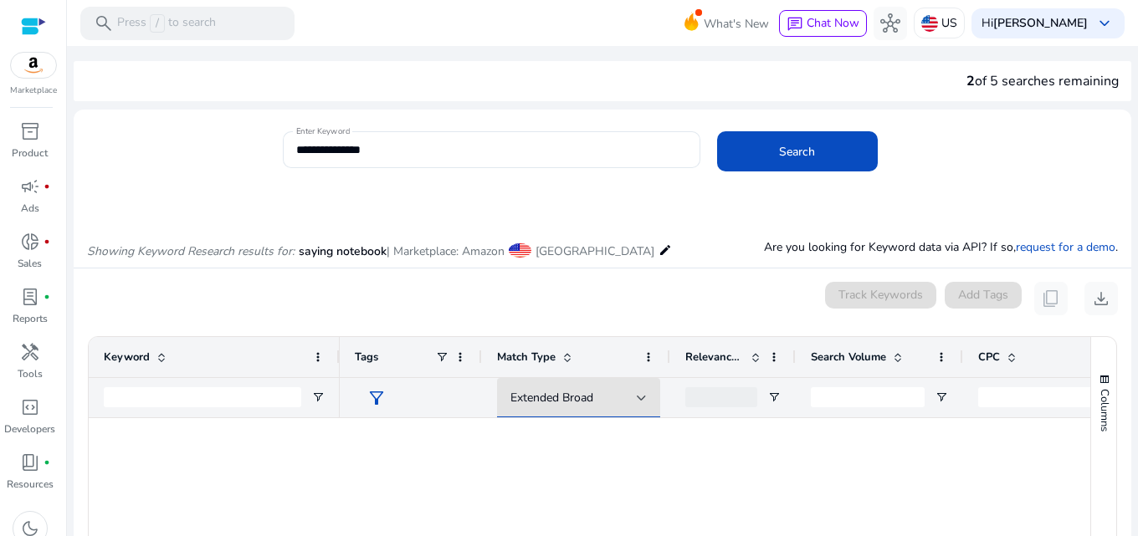
scroll to position [1836, 0]
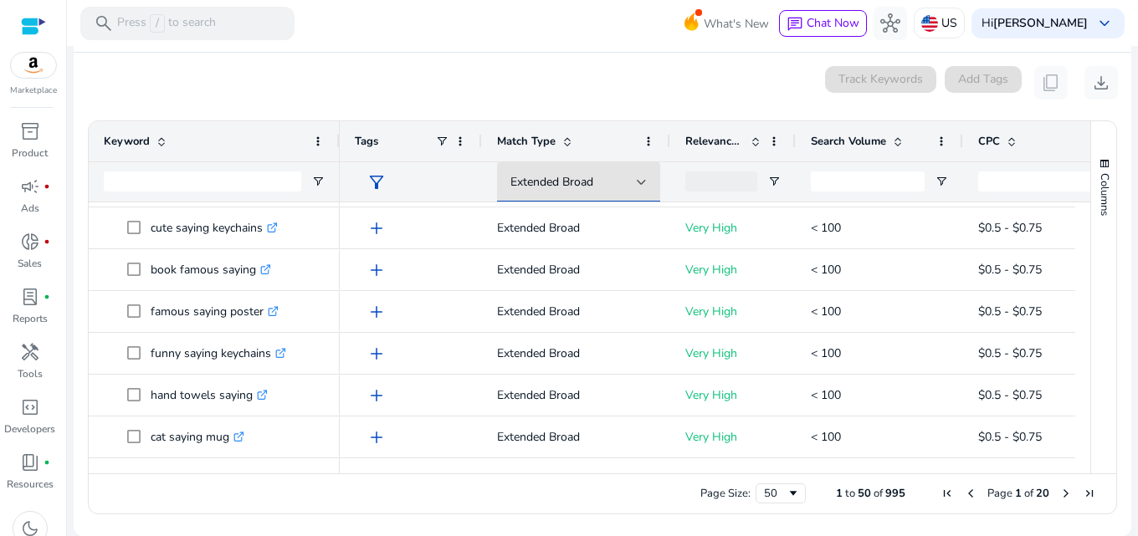
scroll to position [1836, 0]
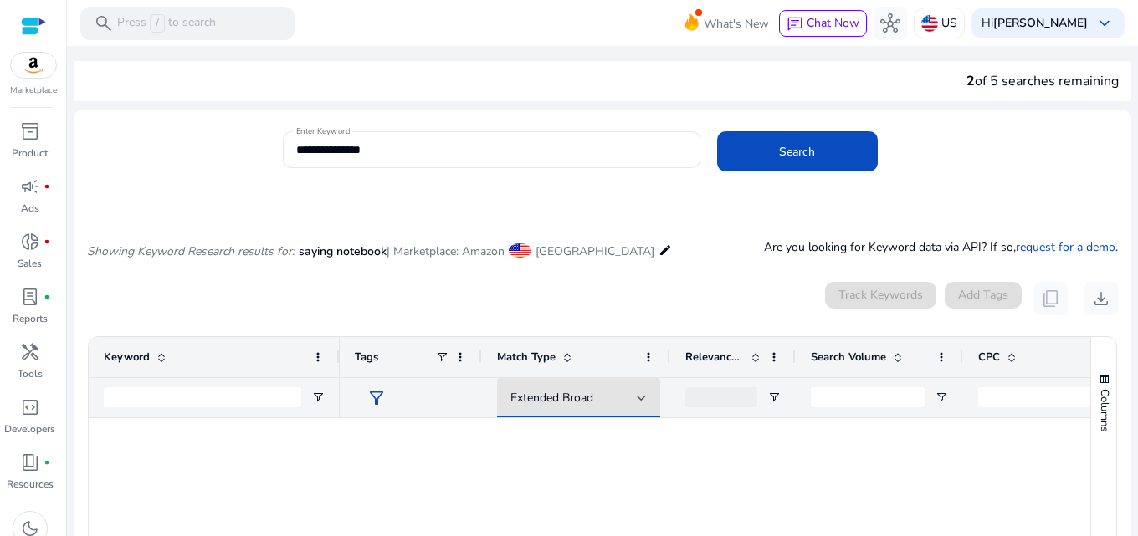
scroll to position [1836, 0]
